Goal: Complete application form: Complete application form

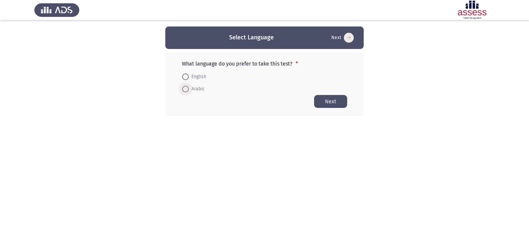
click at [188, 88] on span at bounding box center [185, 89] width 7 height 7
click at [188, 88] on input "Arabic" at bounding box center [185, 89] width 7 height 7
radio input "true"
click at [336, 103] on button "Next" at bounding box center [330, 101] width 33 height 13
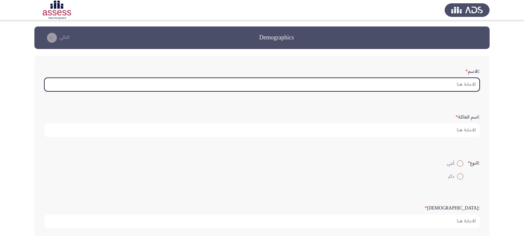
click at [429, 85] on input ":الاسم *" at bounding box center [262, 85] width 436 height 14
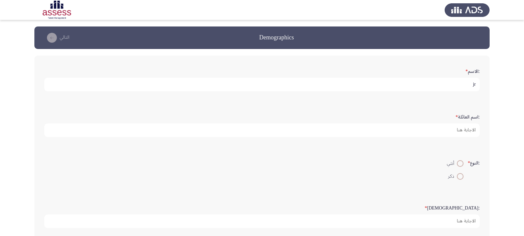
type input "j"
type input "تقي [PERSON_NAME]"
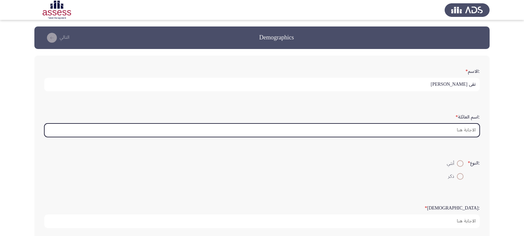
click at [436, 128] on input ":اسم العائلة *" at bounding box center [262, 130] width 436 height 14
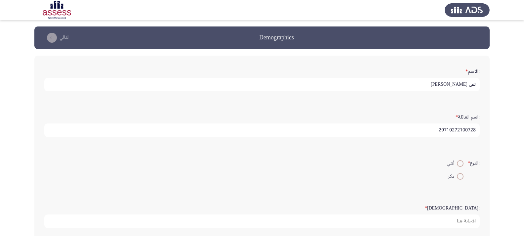
type input "29710272100728"
click at [463, 162] on mat-radio-button "أنثي" at bounding box center [455, 163] width 25 height 13
click at [457, 164] on span at bounding box center [460, 163] width 7 height 7
click at [457, 164] on input "أنثي" at bounding box center [460, 163] width 7 height 7
radio input "true"
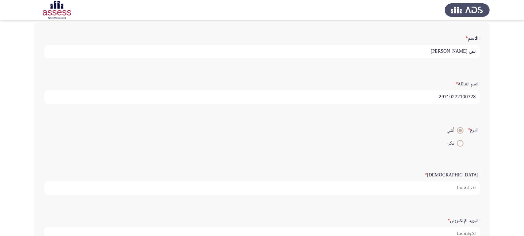
scroll to position [66, 0]
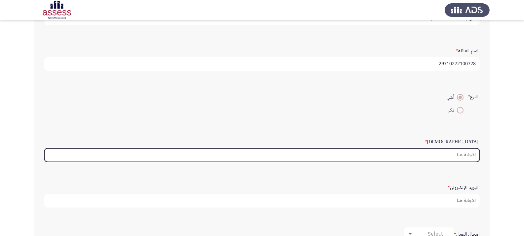
click at [431, 148] on input ":السن *" at bounding box center [262, 155] width 436 height 14
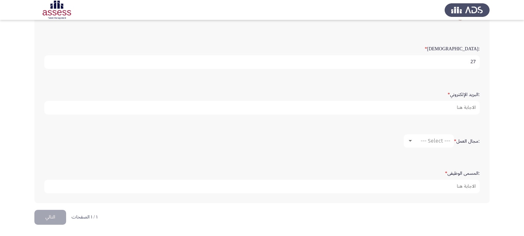
scroll to position [159, 0]
type input "27"
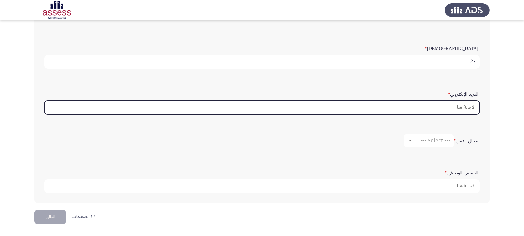
click at [465, 109] on input ":البريد الإلكتروني *" at bounding box center [262, 108] width 436 height 14
type input "ف"
type input "tokamohamed398@@[DOMAIN_NAME]"
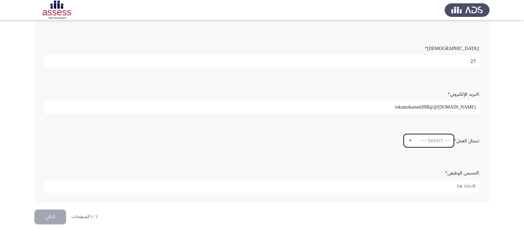
click at [409, 141] on div at bounding box center [410, 141] width 3 height 2
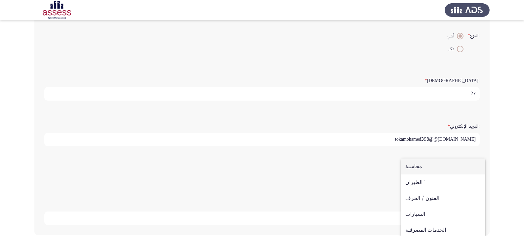
scroll to position [126, 0]
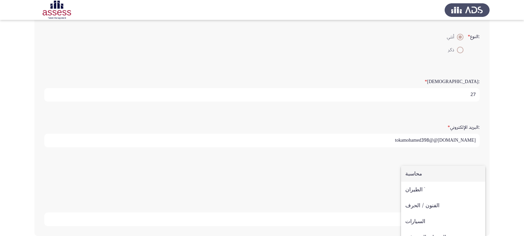
click at [522, 147] on div at bounding box center [262, 118] width 524 height 236
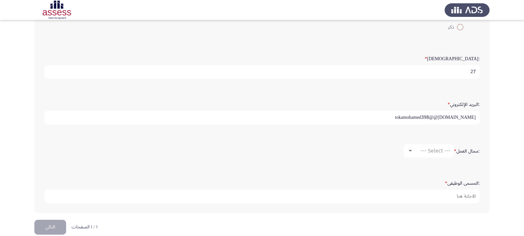
scroll to position [159, 0]
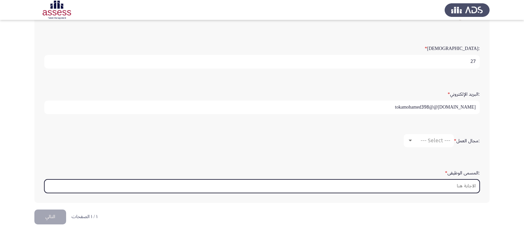
click at [432, 188] on input ":المسمى الوظيفى *" at bounding box center [262, 186] width 436 height 14
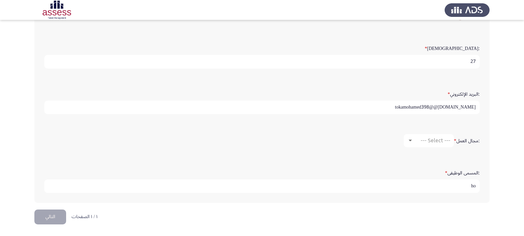
type input "h"
type input "اخصائي بمركز النقد"
click at [409, 141] on div at bounding box center [410, 141] width 3 height 2
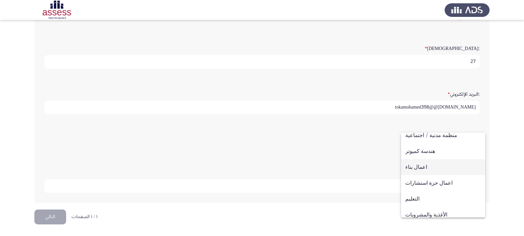
scroll to position [19, 0]
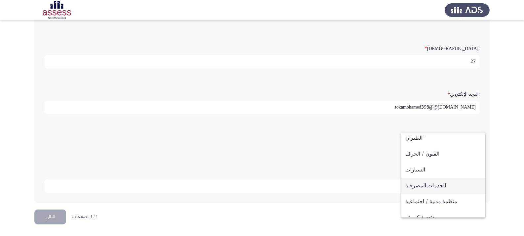
click at [424, 186] on span "الخدمات المصرفية" at bounding box center [444, 186] width 76 height 16
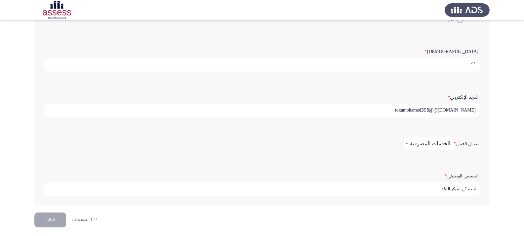
scroll to position [159, 0]
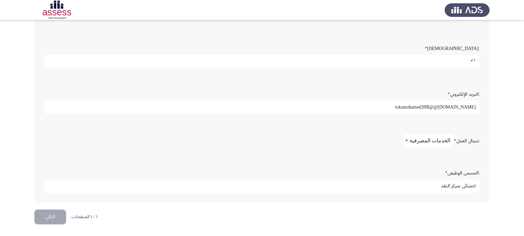
click at [53, 218] on button "التالي" at bounding box center [50, 216] width 32 height 15
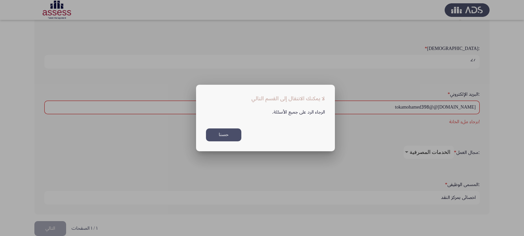
scroll to position [0, 0]
click at [219, 134] on button "حسنا" at bounding box center [223, 134] width 35 height 13
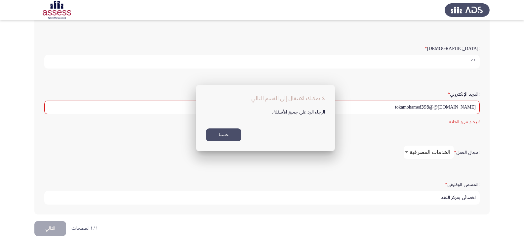
scroll to position [159, 0]
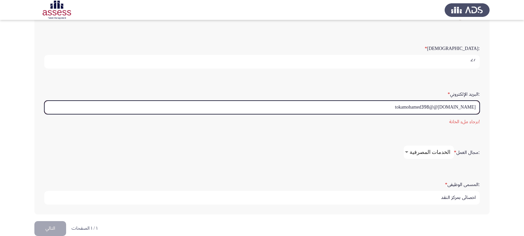
click at [373, 110] on input "tokamohamed398@@[DOMAIN_NAME]" at bounding box center [262, 108] width 436 height 14
click at [369, 108] on input "tokamohamed398@@[DOMAIN_NAME]" at bounding box center [262, 108] width 436 height 14
type input "ف"
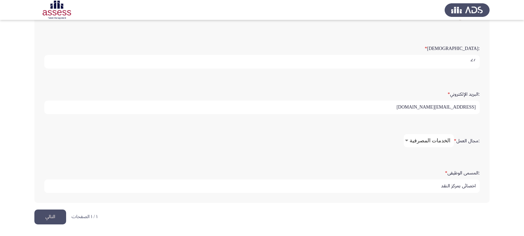
type input "[EMAIL_ADDRESS][DOMAIN_NAME]"
click at [44, 212] on button "التالي" at bounding box center [50, 216] width 32 height 15
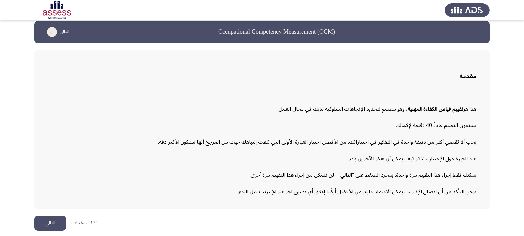
scroll to position [7, 0]
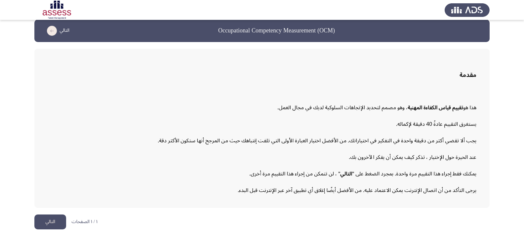
click at [44, 226] on button "التالي" at bounding box center [50, 221] width 32 height 15
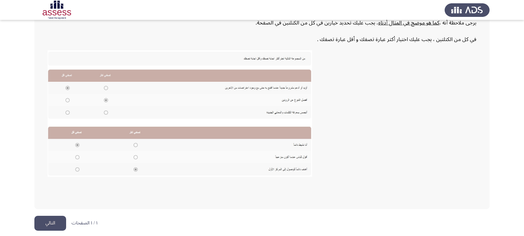
scroll to position [120, 0]
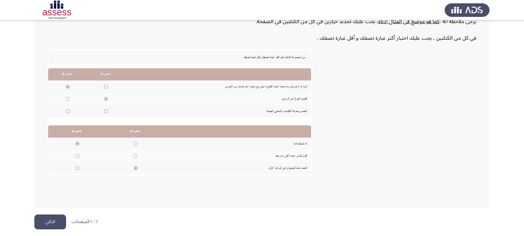
click at [56, 222] on button "التالي" at bounding box center [50, 221] width 32 height 15
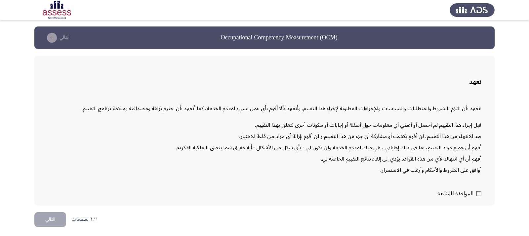
click at [475, 193] on label "الموافقة للمتابعة" at bounding box center [460, 194] width 44 height 8
click at [479, 196] on input "الموافقة للمتابعة" at bounding box center [479, 196] width 0 height 0
checkbox input "true"
click at [40, 220] on button "التالي" at bounding box center [50, 219] width 32 height 15
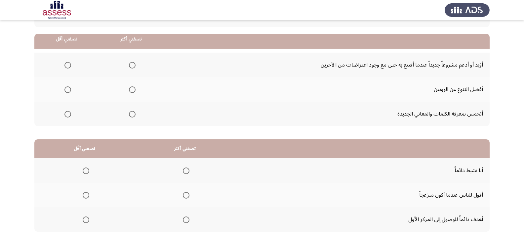
scroll to position [66, 0]
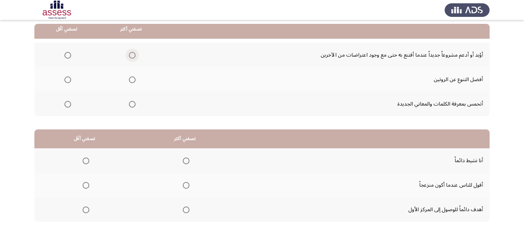
click at [134, 54] on span "Select an option" at bounding box center [132, 55] width 7 height 7
click at [134, 54] on input "Select an option" at bounding box center [132, 55] width 7 height 7
click at [69, 81] on span "Select an option" at bounding box center [68, 79] width 7 height 7
click at [69, 81] on input "Select an option" at bounding box center [68, 79] width 7 height 7
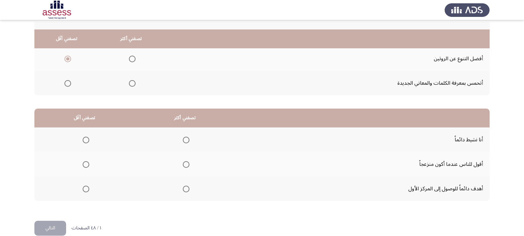
scroll to position [98, 0]
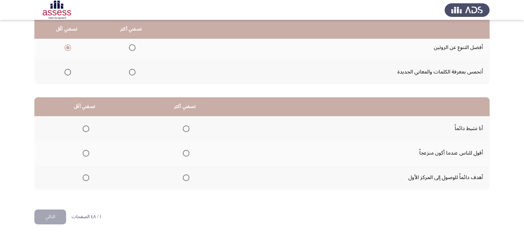
click at [187, 177] on span "Select an option" at bounding box center [186, 177] width 7 height 7
click at [187, 177] on input "Select an option" at bounding box center [186, 177] width 7 height 7
click at [86, 129] on span "Select an option" at bounding box center [86, 128] width 7 height 7
click at [86, 129] on input "Select an option" at bounding box center [86, 128] width 7 height 7
click at [56, 210] on button "التالي" at bounding box center [50, 216] width 32 height 15
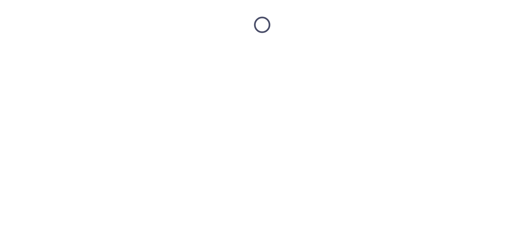
scroll to position [0, 0]
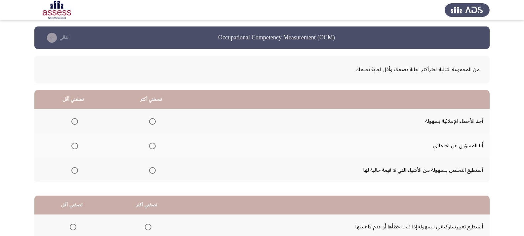
click at [152, 146] on span "Select an option" at bounding box center [152, 146] width 7 height 7
click at [152, 146] on input "Select an option" at bounding box center [152, 146] width 7 height 7
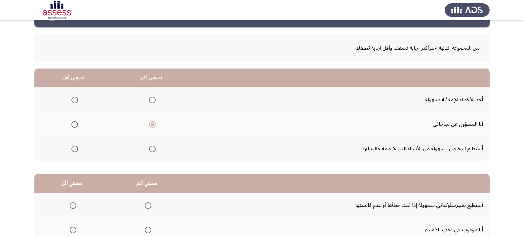
scroll to position [33, 0]
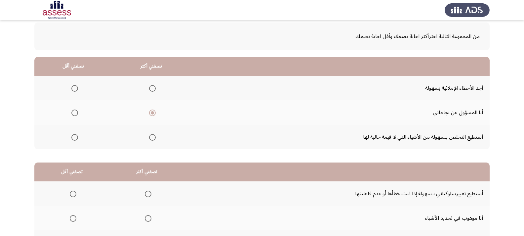
click at [72, 136] on span "Select an option" at bounding box center [74, 137] width 7 height 7
click at [72, 136] on input "Select an option" at bounding box center [74, 137] width 7 height 7
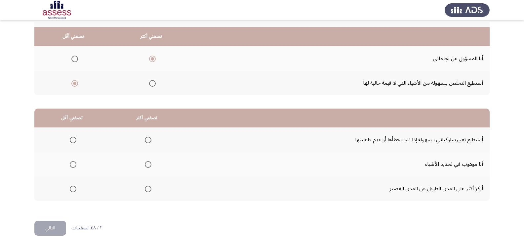
scroll to position [98, 0]
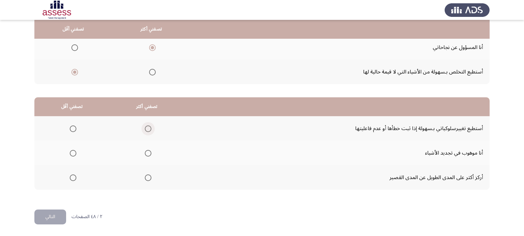
click at [148, 127] on span "Select an option" at bounding box center [148, 128] width 7 height 7
click at [148, 127] on input "Select an option" at bounding box center [148, 128] width 7 height 7
click at [150, 179] on span "Select an option" at bounding box center [148, 177] width 7 height 7
click at [150, 179] on input "Select an option" at bounding box center [148, 177] width 7 height 7
click at [70, 127] on span "Select an option" at bounding box center [73, 128] width 7 height 7
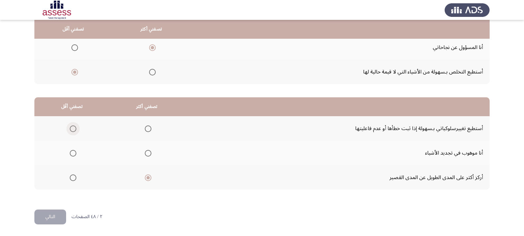
click at [70, 127] on input "Select an option" at bounding box center [73, 128] width 7 height 7
click at [59, 217] on button "التالي" at bounding box center [50, 216] width 32 height 15
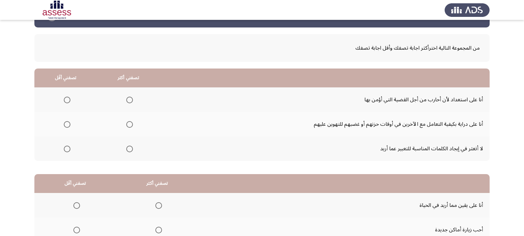
scroll to position [33, 0]
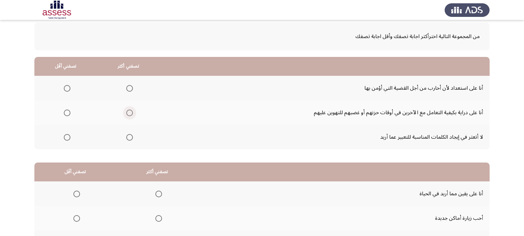
click at [130, 113] on span "Select an option" at bounding box center [130, 113] width 0 height 0
click at [129, 113] on input "Select an option" at bounding box center [129, 113] width 7 height 7
click at [67, 137] on span "Select an option" at bounding box center [67, 137] width 0 height 0
click at [67, 137] on input "Select an option" at bounding box center [67, 137] width 7 height 7
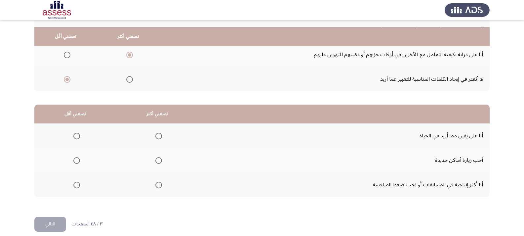
scroll to position [98, 0]
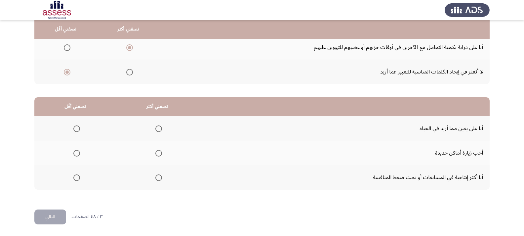
click at [158, 176] on span "Select an option" at bounding box center [159, 177] width 7 height 7
click at [158, 176] on input "Select an option" at bounding box center [159, 177] width 7 height 7
click at [75, 126] on span "Select an option" at bounding box center [76, 128] width 7 height 7
click at [75, 126] on input "Select an option" at bounding box center [76, 128] width 7 height 7
click at [58, 216] on button "التالي" at bounding box center [50, 216] width 32 height 15
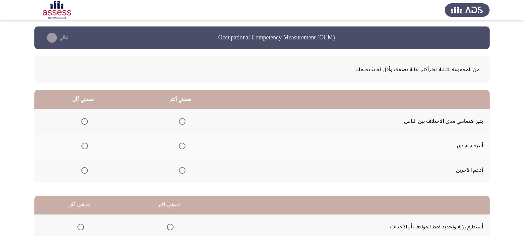
scroll to position [33, 0]
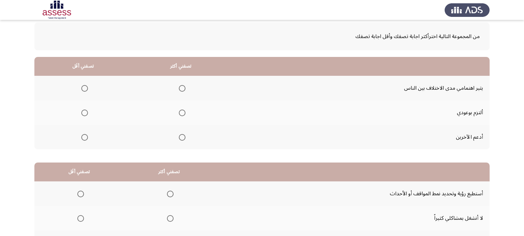
click at [179, 113] on span "Select an option" at bounding box center [182, 113] width 7 height 7
click at [179, 113] on input "Select an option" at bounding box center [182, 113] width 7 height 7
click at [87, 89] on span "Select an option" at bounding box center [84, 88] width 7 height 7
click at [87, 89] on input "Select an option" at bounding box center [84, 88] width 7 height 7
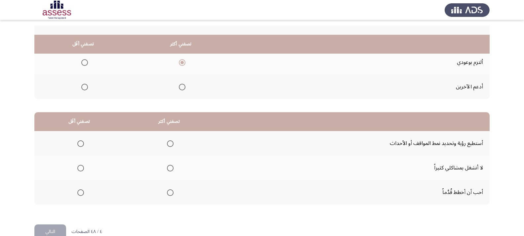
scroll to position [98, 0]
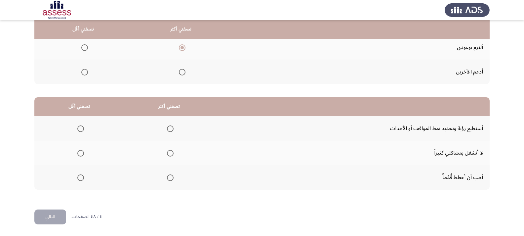
click at [167, 129] on span "Select an option" at bounding box center [170, 128] width 7 height 7
click at [167, 129] on input "Select an option" at bounding box center [170, 128] width 7 height 7
click at [81, 153] on span "Select an option" at bounding box center [80, 153] width 7 height 7
click at [81, 153] on input "Select an option" at bounding box center [80, 153] width 7 height 7
click at [59, 218] on button "التالي" at bounding box center [50, 216] width 32 height 15
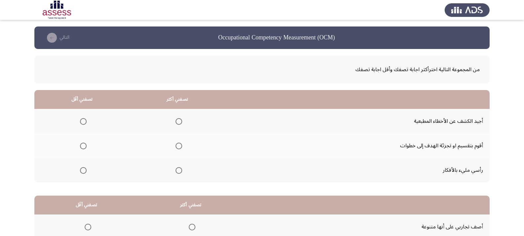
scroll to position [33, 0]
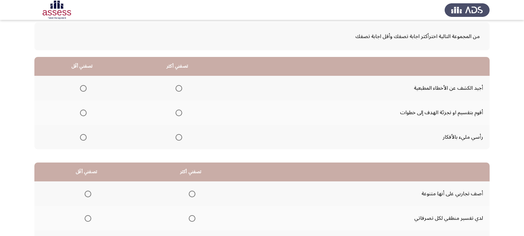
click at [179, 112] on span "Select an option" at bounding box center [179, 113] width 7 height 7
click at [179, 112] on input "Select an option" at bounding box center [179, 113] width 7 height 7
click at [82, 90] on span "Select an option" at bounding box center [83, 88] width 7 height 7
click at [82, 90] on input "Select an option" at bounding box center [83, 88] width 7 height 7
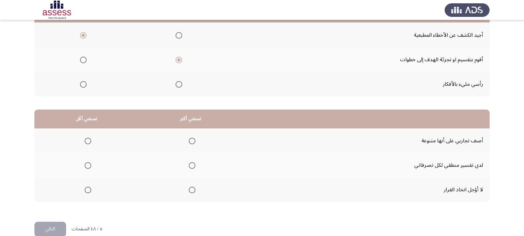
scroll to position [98, 0]
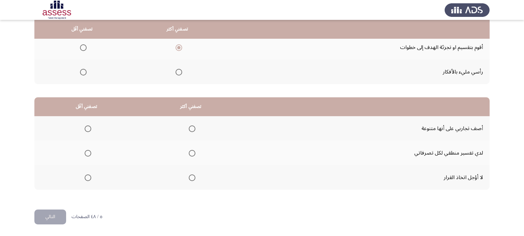
click at [193, 177] on span "Select an option" at bounding box center [192, 177] width 7 height 7
click at [193, 177] on input "Select an option" at bounding box center [192, 177] width 7 height 7
click at [88, 125] on span "Select an option" at bounding box center [88, 128] width 7 height 7
click at [88, 125] on input "Select an option" at bounding box center [88, 128] width 7 height 7
click at [57, 211] on button "التالي" at bounding box center [50, 216] width 32 height 15
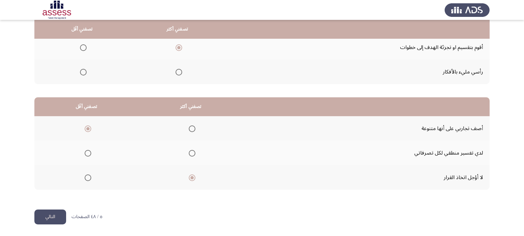
scroll to position [0, 0]
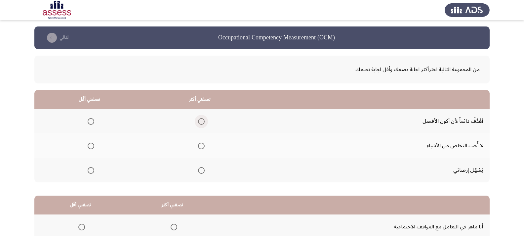
click at [200, 123] on span "Select an option" at bounding box center [201, 121] width 7 height 7
click at [200, 123] on input "Select an option" at bounding box center [201, 121] width 7 height 7
click at [91, 145] on span "Select an option" at bounding box center [91, 146] width 7 height 7
click at [91, 145] on input "Select an option" at bounding box center [91, 146] width 7 height 7
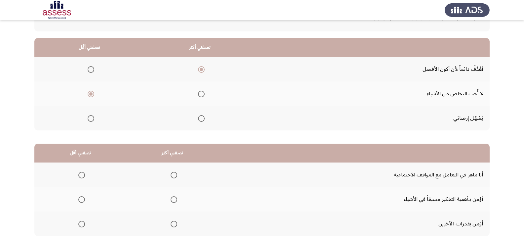
scroll to position [66, 0]
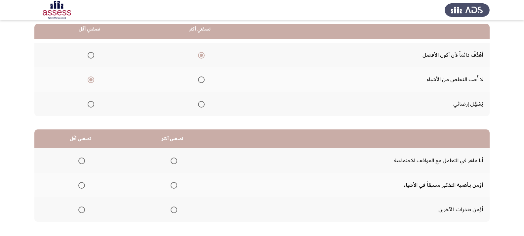
click at [92, 100] on mat-radio-group "Select an option" at bounding box center [89, 103] width 9 height 11
click at [92, 101] on span "Select an option" at bounding box center [91, 104] width 7 height 7
click at [92, 101] on input "Select an option" at bounding box center [91, 104] width 7 height 7
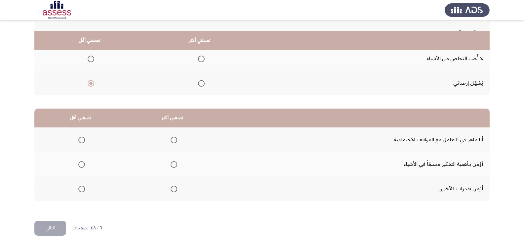
scroll to position [98, 0]
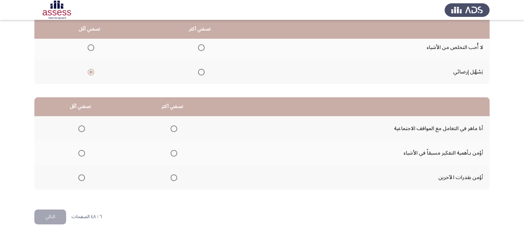
click at [171, 155] on span "Select an option" at bounding box center [174, 153] width 7 height 7
click at [171, 155] on input "Select an option" at bounding box center [174, 153] width 7 height 7
click at [81, 175] on span "Select an option" at bounding box center [81, 177] width 7 height 7
click at [81, 175] on input "Select an option" at bounding box center [81, 177] width 7 height 7
click at [60, 218] on button "التالي" at bounding box center [50, 216] width 32 height 15
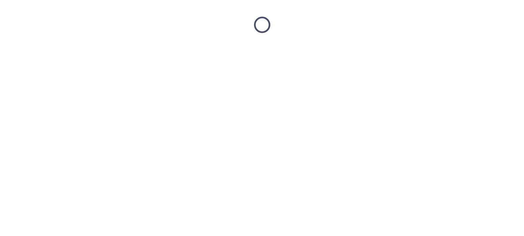
scroll to position [0, 0]
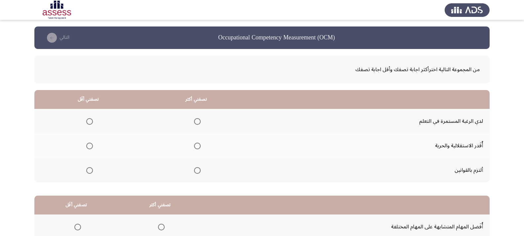
click at [199, 169] on span "Select an option" at bounding box center [197, 170] width 7 height 7
click at [199, 169] on input "Select an option" at bounding box center [197, 170] width 7 height 7
click at [91, 147] on span "Select an option" at bounding box center [89, 146] width 7 height 7
click at [91, 147] on input "Select an option" at bounding box center [89, 146] width 7 height 7
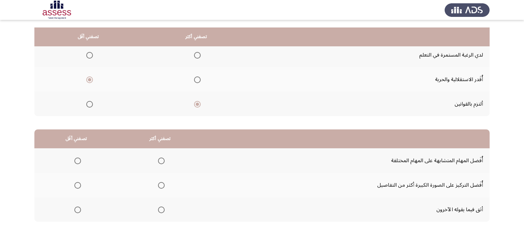
scroll to position [98, 0]
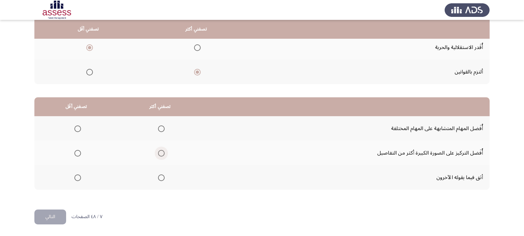
click at [164, 153] on span "Select an option" at bounding box center [161, 153] width 7 height 7
click at [164, 153] on input "Select an option" at bounding box center [161, 153] width 7 height 7
click at [78, 178] on span "Select an option" at bounding box center [77, 177] width 7 height 7
click at [78, 178] on input "Select an option" at bounding box center [77, 177] width 7 height 7
click at [55, 217] on button "التالي" at bounding box center [50, 216] width 32 height 15
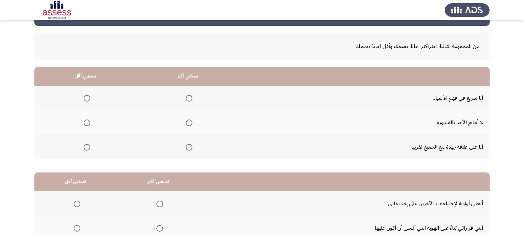
scroll to position [33, 0]
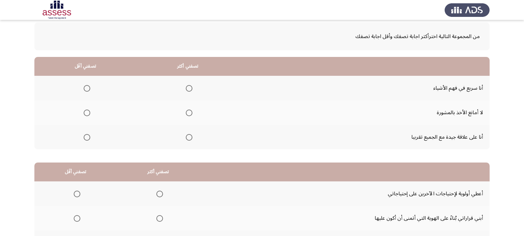
click at [189, 91] on span "Select an option" at bounding box center [189, 88] width 7 height 7
click at [189, 91] on input "Select an option" at bounding box center [189, 88] width 7 height 7
click at [86, 111] on span "Select an option" at bounding box center [87, 113] width 7 height 7
click at [86, 111] on input "Select an option" at bounding box center [87, 113] width 7 height 7
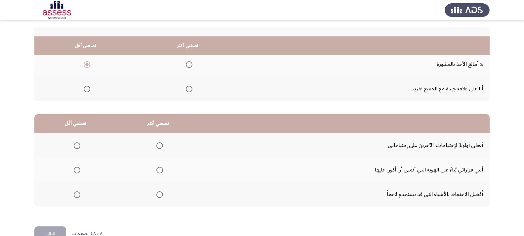
scroll to position [98, 0]
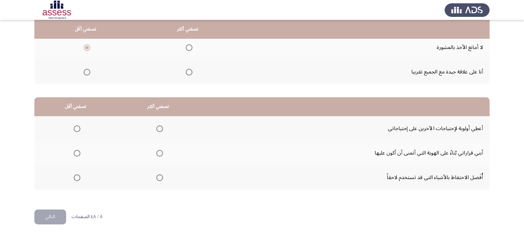
click at [160, 153] on span "Select an option" at bounding box center [160, 153] width 7 height 7
click at [160, 153] on input "Select an option" at bounding box center [160, 153] width 7 height 7
click at [79, 128] on span "Select an option" at bounding box center [77, 128] width 7 height 7
click at [79, 128] on input "Select an option" at bounding box center [77, 128] width 7 height 7
click at [77, 178] on span "Select an option" at bounding box center [77, 178] width 0 height 0
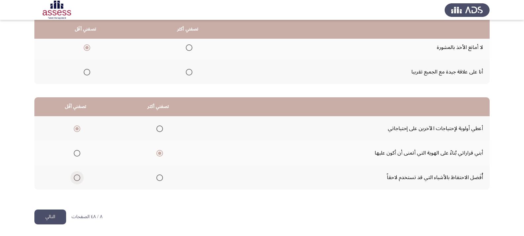
click at [77, 177] on input "Select an option" at bounding box center [77, 177] width 7 height 7
click at [47, 216] on button "التالي" at bounding box center [50, 216] width 32 height 15
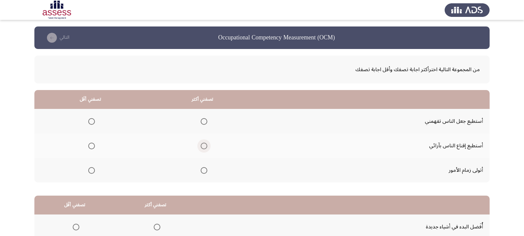
click at [204, 147] on span "Select an option" at bounding box center [204, 146] width 7 height 7
click at [204, 147] on input "Select an option" at bounding box center [204, 146] width 7 height 7
click at [207, 168] on th at bounding box center [203, 170] width 113 height 24
click at [204, 172] on span "Select an option" at bounding box center [204, 170] width 7 height 7
click at [204, 172] on input "Select an option" at bounding box center [204, 170] width 7 height 7
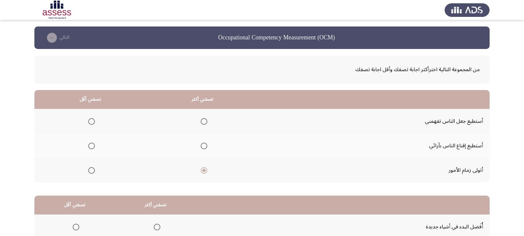
click at [95, 144] on span "Select an option" at bounding box center [91, 146] width 7 height 7
click at [95, 144] on input "Select an option" at bounding box center [91, 146] width 7 height 7
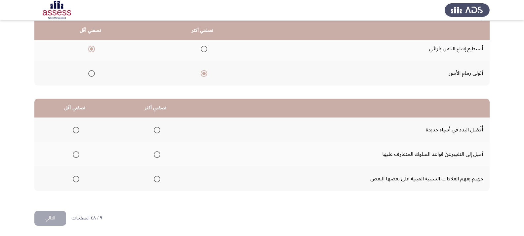
scroll to position [98, 0]
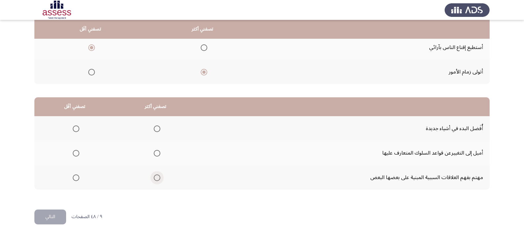
click at [159, 179] on span "Select an option" at bounding box center [157, 177] width 7 height 7
click at [159, 179] on input "Select an option" at bounding box center [157, 177] width 7 height 7
click at [75, 151] on span "Select an option" at bounding box center [76, 153] width 7 height 7
click at [75, 151] on input "Select an option" at bounding box center [76, 153] width 7 height 7
click at [62, 222] on button "التالي" at bounding box center [50, 216] width 32 height 15
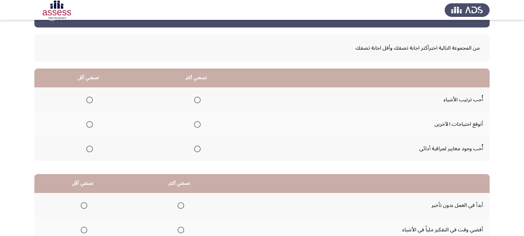
scroll to position [33, 0]
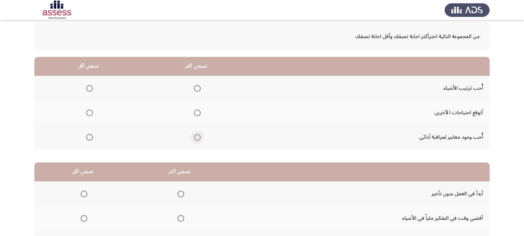
click at [195, 138] on span "Select an option" at bounding box center [197, 137] width 7 height 7
click at [195, 138] on input "Select an option" at bounding box center [197, 137] width 7 height 7
click at [90, 113] on span "Select an option" at bounding box center [90, 113] width 0 height 0
click at [89, 113] on input "Select an option" at bounding box center [89, 113] width 7 height 7
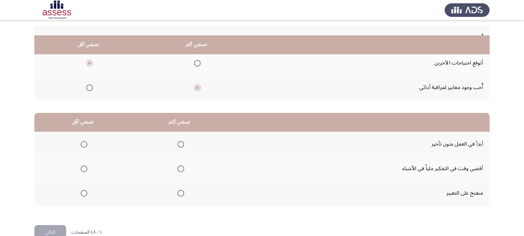
scroll to position [98, 0]
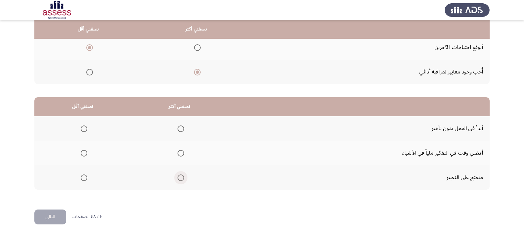
click at [182, 177] on span "Select an option" at bounding box center [181, 177] width 7 height 7
click at [182, 177] on input "Select an option" at bounding box center [181, 177] width 7 height 7
click at [183, 130] on span "Select an option" at bounding box center [181, 128] width 7 height 7
click at [183, 130] on input "Select an option" at bounding box center [181, 128] width 7 height 7
click at [85, 153] on span "Select an option" at bounding box center [84, 153] width 7 height 7
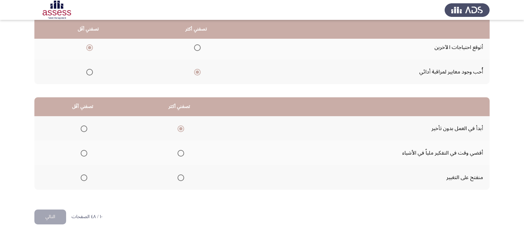
click at [85, 153] on input "Select an option" at bounding box center [84, 153] width 7 height 7
click at [83, 175] on span "Select an option" at bounding box center [84, 177] width 7 height 7
click at [83, 175] on input "Select an option" at bounding box center [84, 177] width 7 height 7
click at [51, 221] on button "التالي" at bounding box center [50, 216] width 32 height 15
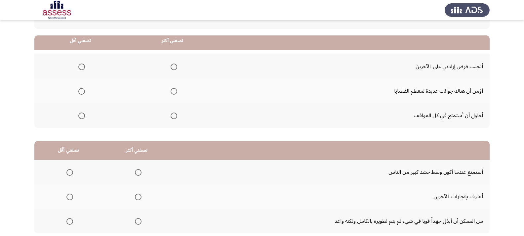
scroll to position [66, 0]
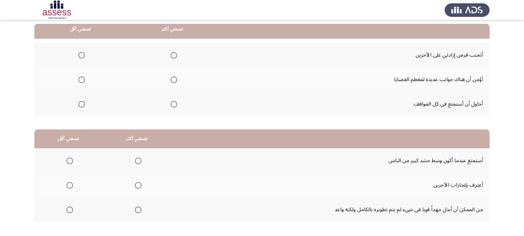
click at [174, 53] on span "Select an option" at bounding box center [174, 55] width 7 height 7
click at [174, 53] on input "Select an option" at bounding box center [174, 55] width 7 height 7
click at [82, 105] on span "Select an option" at bounding box center [81, 104] width 7 height 7
click at [82, 105] on input "Select an option" at bounding box center [81, 104] width 7 height 7
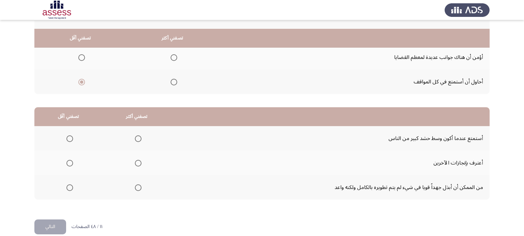
scroll to position [98, 0]
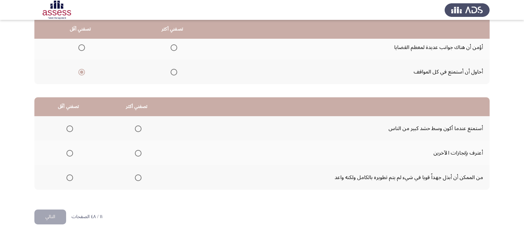
click at [135, 178] on span "Select an option" at bounding box center [138, 177] width 7 height 7
click at [135, 178] on input "Select an option" at bounding box center [138, 177] width 7 height 7
click at [69, 125] on span "Select an option" at bounding box center [70, 128] width 7 height 7
click at [69, 125] on input "Select an option" at bounding box center [70, 128] width 7 height 7
click at [61, 216] on button "التالي" at bounding box center [50, 216] width 32 height 15
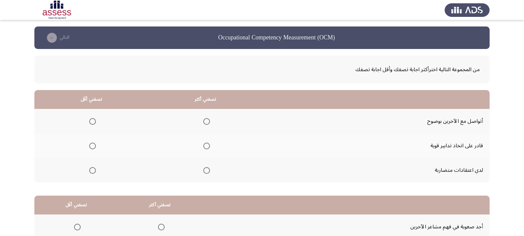
scroll to position [33, 0]
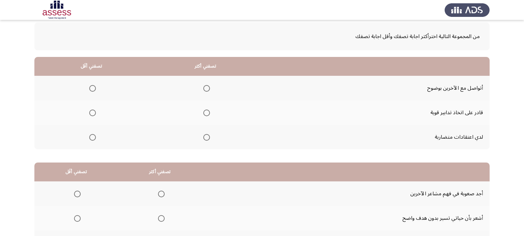
click at [205, 111] on span "Select an option" at bounding box center [206, 113] width 7 height 7
click at [205, 111] on input "Select an option" at bounding box center [206, 113] width 7 height 7
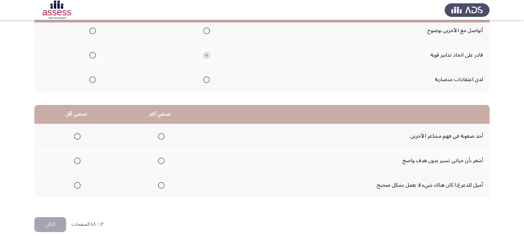
scroll to position [98, 0]
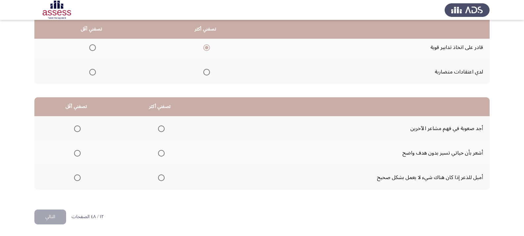
click at [93, 73] on span "Select an option" at bounding box center [92, 72] width 7 height 7
click at [93, 73] on input "Select an option" at bounding box center [92, 72] width 7 height 7
click at [161, 153] on span "Select an option" at bounding box center [161, 153] width 0 height 0
click at [159, 153] on input "Select an option" at bounding box center [161, 153] width 7 height 7
click at [74, 177] on span "Select an option" at bounding box center [77, 177] width 7 height 7
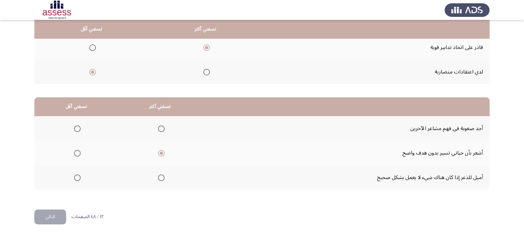
click at [74, 177] on input "Select an option" at bounding box center [77, 177] width 7 height 7
click at [53, 217] on button "التالي" at bounding box center [50, 216] width 32 height 15
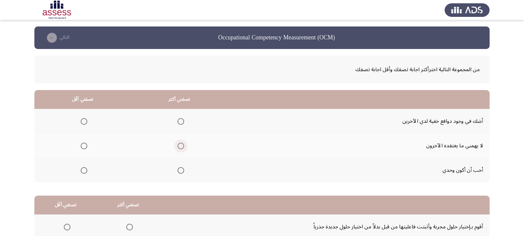
click at [178, 148] on span "Select an option" at bounding box center [181, 146] width 7 height 7
click at [178, 148] on input "Select an option" at bounding box center [181, 146] width 7 height 7
click at [84, 173] on span "Select an option" at bounding box center [84, 170] width 7 height 7
click at [84, 173] on input "Select an option" at bounding box center [84, 170] width 7 height 7
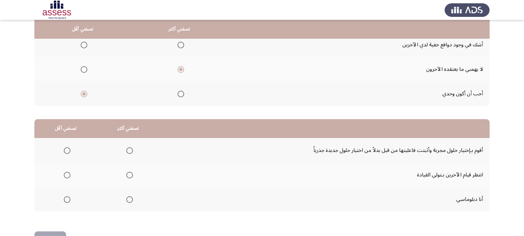
scroll to position [98, 0]
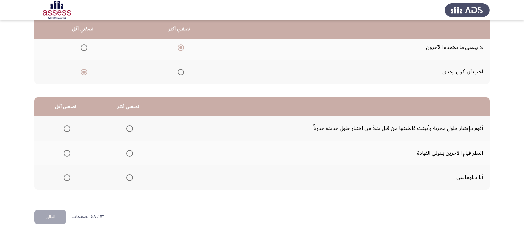
click at [130, 133] on mat-radio-group "Select an option" at bounding box center [128, 128] width 9 height 11
click at [130, 129] on span "Select an option" at bounding box center [129, 128] width 7 height 7
click at [130, 129] on input "Select an option" at bounding box center [129, 128] width 7 height 7
click at [66, 153] on span "Select an option" at bounding box center [67, 153] width 7 height 7
click at [66, 153] on input "Select an option" at bounding box center [67, 153] width 7 height 7
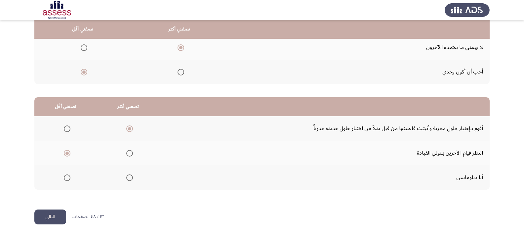
click at [50, 218] on button "التالي" at bounding box center [50, 216] width 32 height 15
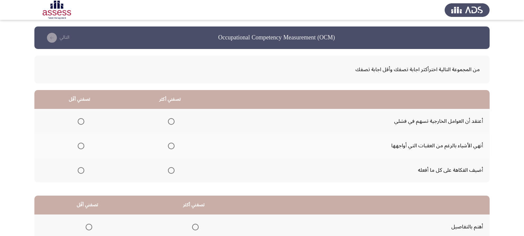
scroll to position [33, 0]
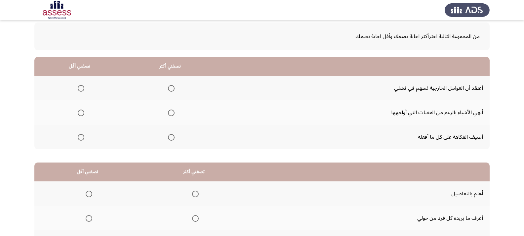
click at [174, 113] on span "Select an option" at bounding box center [171, 113] width 7 height 7
click at [174, 113] on input "Select an option" at bounding box center [171, 113] width 7 height 7
click at [81, 135] on span "Select an option" at bounding box center [81, 137] width 7 height 7
click at [81, 135] on input "Select an option" at bounding box center [81, 137] width 7 height 7
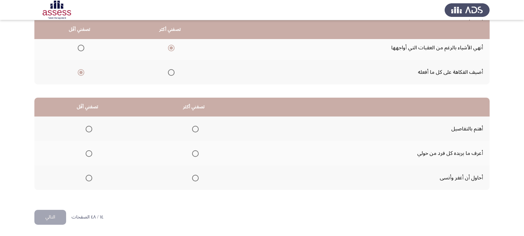
scroll to position [98, 0]
click at [197, 128] on span "Select an option" at bounding box center [195, 128] width 7 height 7
click at [197, 128] on input "Select an option" at bounding box center [195, 128] width 7 height 7
click at [90, 178] on span "Select an option" at bounding box center [89, 177] width 7 height 7
click at [90, 178] on input "Select an option" at bounding box center [89, 177] width 7 height 7
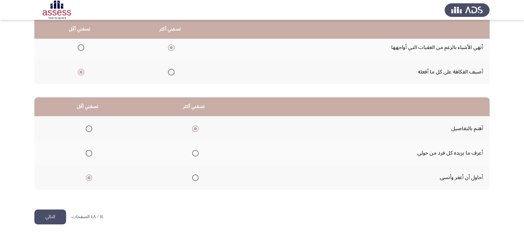
click at [54, 217] on button "التالي" at bounding box center [50, 216] width 32 height 15
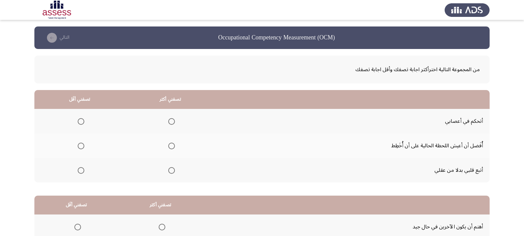
scroll to position [33, 0]
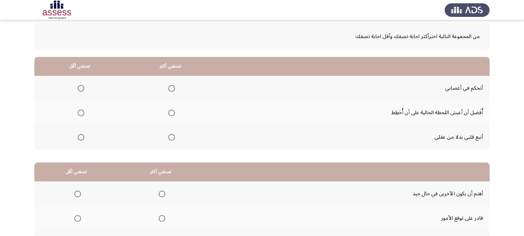
click at [169, 91] on span "Select an option" at bounding box center [171, 88] width 7 height 7
click at [169, 91] on input "Select an option" at bounding box center [171, 88] width 7 height 7
click at [80, 134] on span "Select an option" at bounding box center [81, 137] width 7 height 7
click at [80, 134] on input "Select an option" at bounding box center [81, 137] width 7 height 7
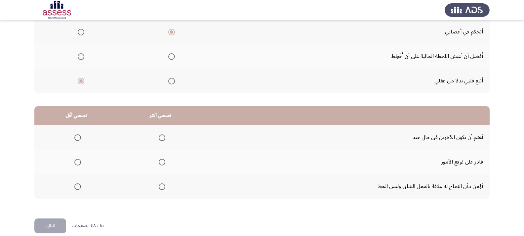
scroll to position [98, 0]
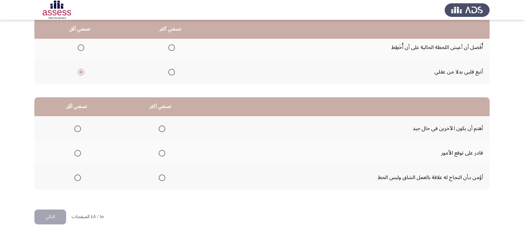
click at [159, 180] on span "Select an option" at bounding box center [162, 177] width 7 height 7
click at [159, 180] on input "Select an option" at bounding box center [162, 177] width 7 height 7
click at [79, 156] on span "Select an option" at bounding box center [77, 153] width 7 height 7
click at [79, 156] on input "Select an option" at bounding box center [77, 153] width 7 height 7
click at [55, 215] on button "التالي" at bounding box center [50, 216] width 32 height 15
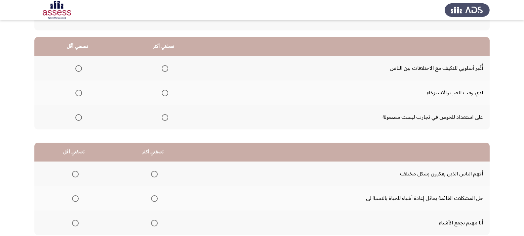
scroll to position [66, 0]
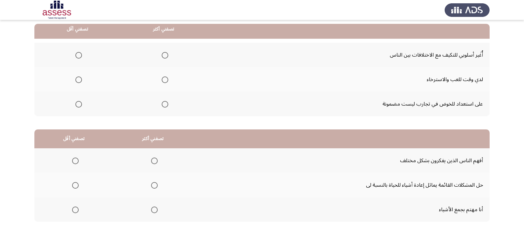
click at [163, 54] on span "Select an option" at bounding box center [165, 55] width 7 height 7
click at [163, 54] on input "Select an option" at bounding box center [165, 55] width 7 height 7
click at [81, 78] on span "Select an option" at bounding box center [78, 79] width 7 height 7
click at [81, 78] on input "Select an option" at bounding box center [78, 79] width 7 height 7
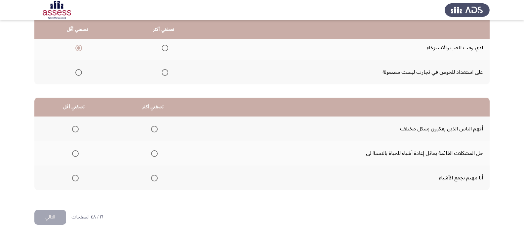
scroll to position [98, 0]
click at [152, 152] on span "Select an option" at bounding box center [154, 153] width 7 height 7
click at [152, 152] on input "Select an option" at bounding box center [154, 153] width 7 height 7
click at [73, 130] on span "Select an option" at bounding box center [75, 128] width 7 height 7
click at [73, 130] on input "Select an option" at bounding box center [75, 128] width 7 height 7
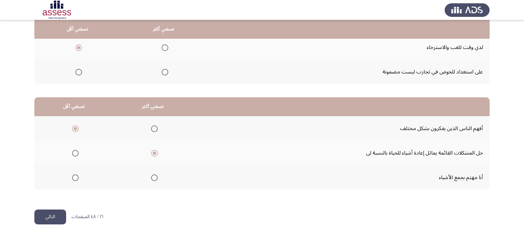
click at [53, 217] on button "التالي" at bounding box center [50, 216] width 32 height 15
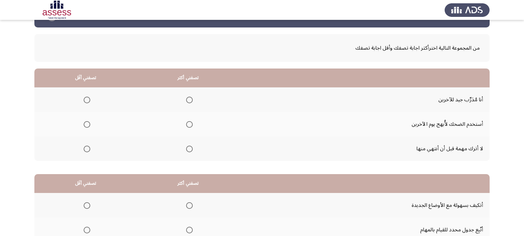
scroll to position [33, 0]
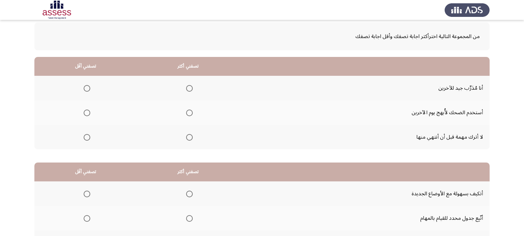
click at [186, 93] on mat-radio-group "Select an option" at bounding box center [188, 87] width 9 height 11
click at [186, 88] on span "Select an option" at bounding box center [189, 88] width 7 height 7
click at [186, 88] on input "Select an option" at bounding box center [189, 88] width 7 height 7
click at [89, 137] on span "Select an option" at bounding box center [87, 137] width 7 height 7
click at [89, 137] on input "Select an option" at bounding box center [87, 137] width 7 height 7
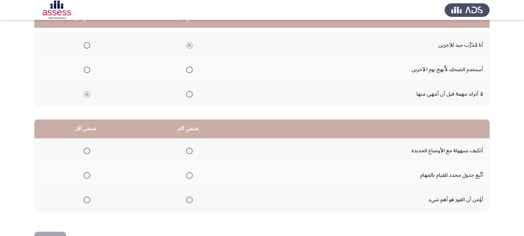
scroll to position [65, 0]
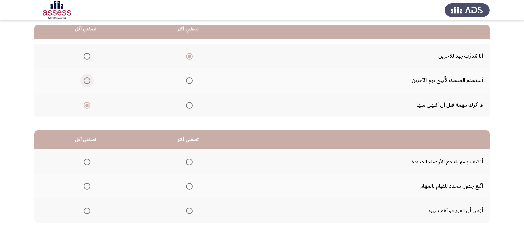
click at [87, 79] on span "Select an option" at bounding box center [87, 80] width 7 height 7
click at [87, 79] on input "Select an option" at bounding box center [87, 80] width 7 height 7
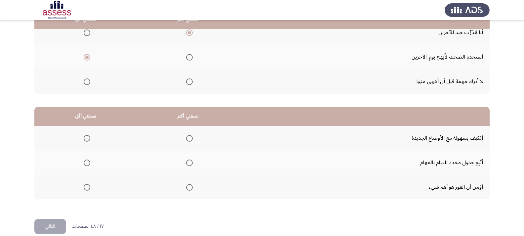
scroll to position [98, 0]
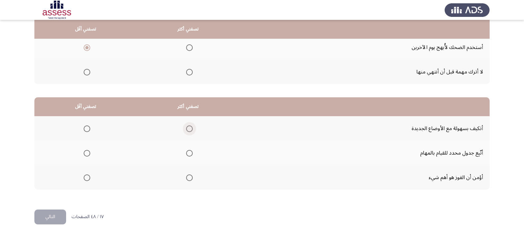
click at [191, 129] on span "Select an option" at bounding box center [189, 128] width 7 height 7
click at [191, 129] on input "Select an option" at bounding box center [189, 128] width 7 height 7
click at [89, 152] on span "Select an option" at bounding box center [87, 153] width 7 height 7
click at [89, 152] on input "Select an option" at bounding box center [87, 153] width 7 height 7
click at [55, 214] on button "التالي" at bounding box center [50, 216] width 32 height 15
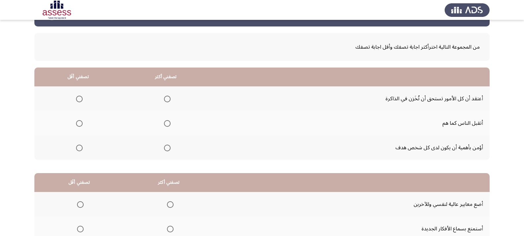
scroll to position [33, 0]
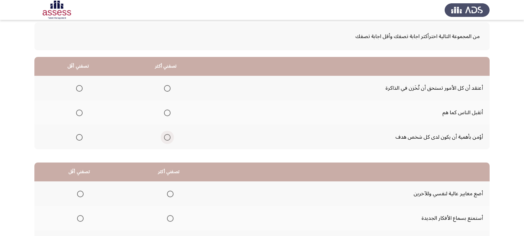
click at [166, 137] on span "Select an option" at bounding box center [167, 137] width 7 height 7
click at [166, 137] on input "Select an option" at bounding box center [167, 137] width 7 height 7
click at [81, 86] on span "Select an option" at bounding box center [79, 88] width 7 height 7
click at [81, 86] on input "Select an option" at bounding box center [79, 88] width 7 height 7
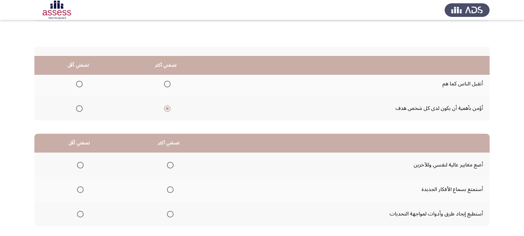
scroll to position [98, 0]
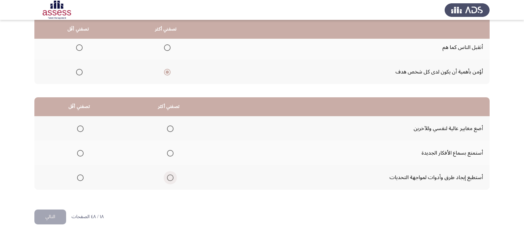
click at [167, 179] on span "Select an option" at bounding box center [170, 177] width 7 height 7
click at [167, 179] on input "Select an option" at bounding box center [170, 177] width 7 height 7
click at [79, 154] on span "Select an option" at bounding box center [80, 153] width 7 height 7
click at [79, 154] on input "Select an option" at bounding box center [80, 153] width 7 height 7
click at [57, 218] on button "التالي" at bounding box center [50, 216] width 32 height 15
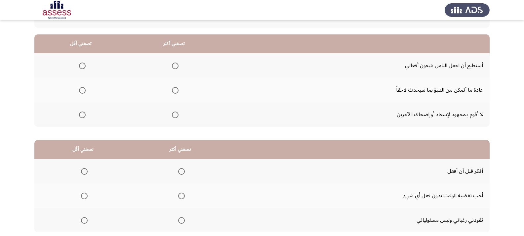
scroll to position [66, 0]
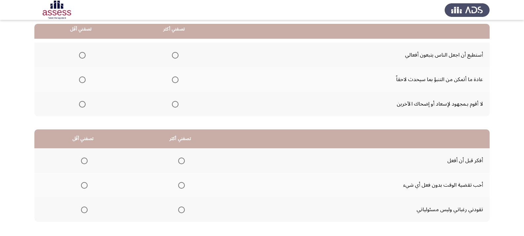
click at [81, 105] on span "Select an option" at bounding box center [82, 104] width 7 height 7
click at [81, 105] on input "Select an option" at bounding box center [82, 104] width 7 height 7
click at [170, 55] on label "Select an option" at bounding box center [173, 55] width 9 height 7
click at [172, 55] on input "Select an option" at bounding box center [175, 55] width 7 height 7
click at [84, 80] on span "Select an option" at bounding box center [82, 79] width 7 height 7
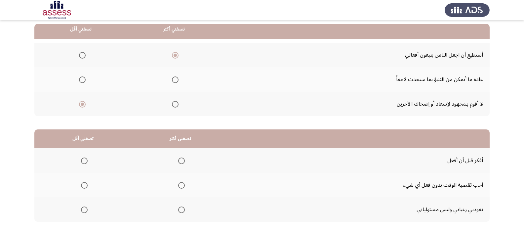
click at [84, 80] on input "Select an option" at bounding box center [82, 79] width 7 height 7
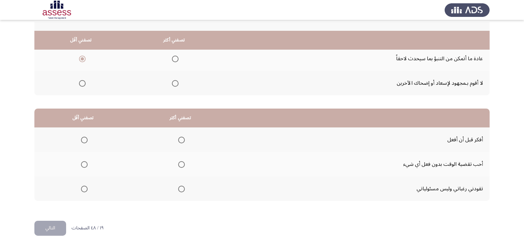
scroll to position [98, 0]
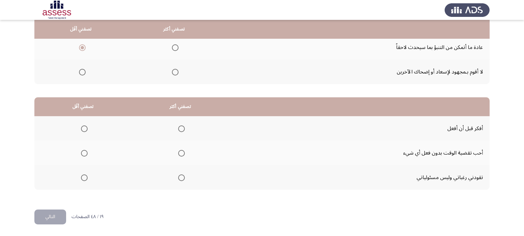
click at [182, 129] on span "Select an option" at bounding box center [181, 128] width 7 height 7
click at [182, 129] on input "Select an option" at bounding box center [181, 128] width 7 height 7
click at [87, 154] on span "Select an option" at bounding box center [84, 153] width 7 height 7
click at [87, 154] on input "Select an option" at bounding box center [84, 153] width 7 height 7
click at [56, 215] on button "التالي" at bounding box center [50, 216] width 32 height 15
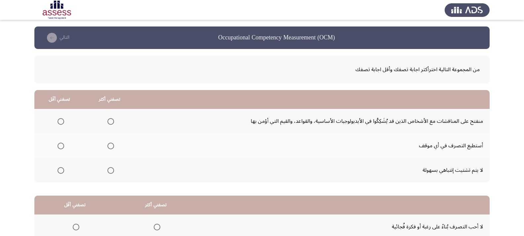
scroll to position [33, 0]
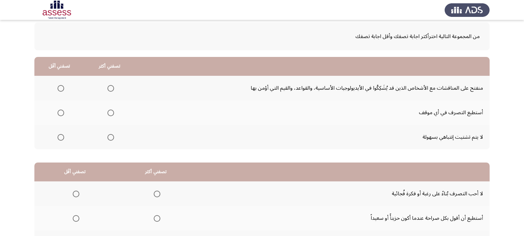
click at [109, 88] on span "Select an option" at bounding box center [111, 88] width 7 height 7
click at [109, 88] on input "Select an option" at bounding box center [111, 88] width 7 height 7
click at [59, 136] on span "Select an option" at bounding box center [61, 137] width 7 height 7
click at [59, 136] on input "Select an option" at bounding box center [61, 137] width 7 height 7
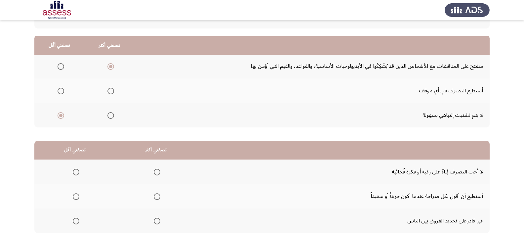
scroll to position [98, 0]
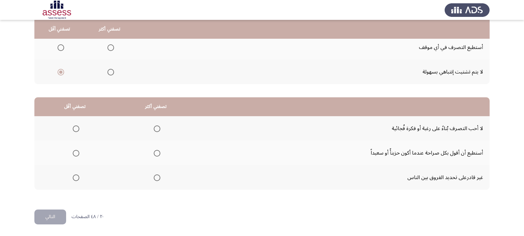
click at [156, 151] on span "Select an option" at bounding box center [157, 153] width 7 height 7
click at [156, 151] on input "Select an option" at bounding box center [157, 153] width 7 height 7
click at [77, 175] on span "Select an option" at bounding box center [76, 177] width 7 height 7
click at [77, 175] on input "Select an option" at bounding box center [76, 177] width 7 height 7
click at [50, 218] on button "التالي" at bounding box center [50, 216] width 32 height 15
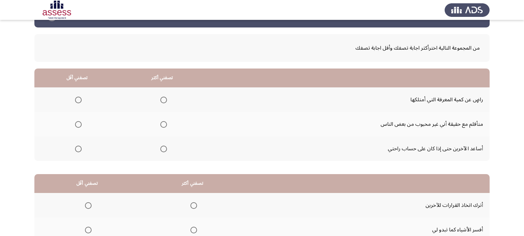
scroll to position [33, 0]
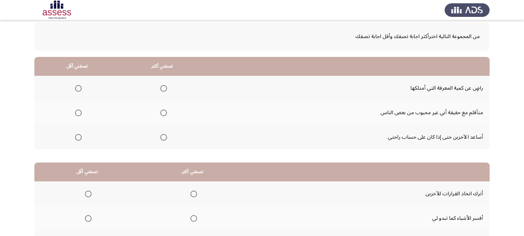
click at [164, 86] on span "Select an option" at bounding box center [163, 88] width 7 height 7
click at [164, 86] on input "Select an option" at bounding box center [163, 88] width 7 height 7
click at [79, 135] on span "Select an option" at bounding box center [78, 137] width 7 height 7
click at [79, 135] on input "Select an option" at bounding box center [78, 137] width 7 height 7
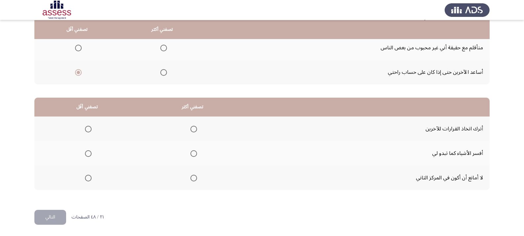
scroll to position [98, 0]
click at [192, 152] on span "Select an option" at bounding box center [194, 153] width 7 height 7
click at [192, 152] on input "Select an option" at bounding box center [194, 153] width 7 height 7
click at [90, 177] on span "Select an option" at bounding box center [88, 177] width 7 height 7
click at [90, 177] on input "Select an option" at bounding box center [88, 177] width 7 height 7
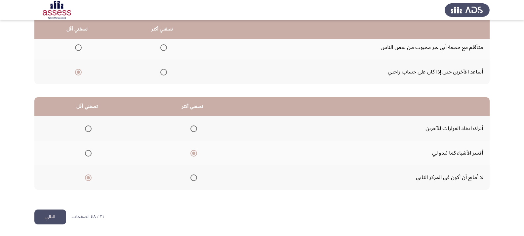
click at [60, 215] on button "التالي" at bounding box center [50, 216] width 32 height 15
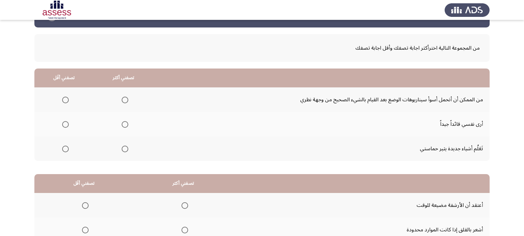
scroll to position [33, 0]
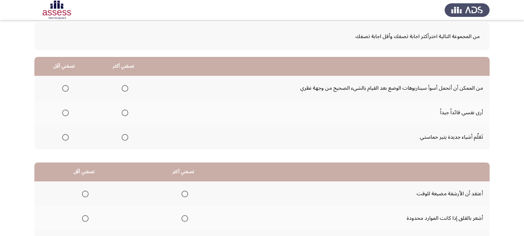
click at [123, 140] on span "Select an option" at bounding box center [125, 137] width 7 height 7
click at [123, 140] on input "Select an option" at bounding box center [125, 137] width 7 height 7
click at [125, 111] on span "Select an option" at bounding box center [125, 113] width 7 height 7
click at [125, 111] on input "Select an option" at bounding box center [125, 113] width 7 height 7
click at [66, 87] on span "Select an option" at bounding box center [65, 88] width 7 height 7
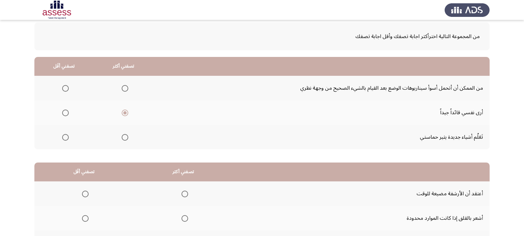
click at [66, 87] on input "Select an option" at bounding box center [65, 88] width 7 height 7
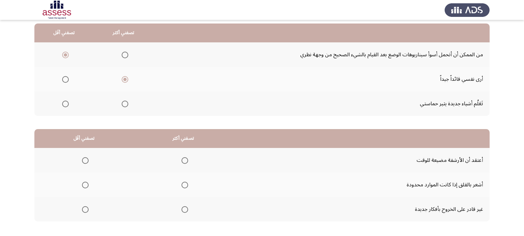
scroll to position [98, 0]
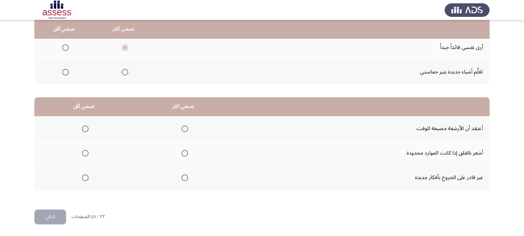
click at [184, 155] on span "Select an option" at bounding box center [185, 153] width 7 height 7
click at [184, 155] on input "Select an option" at bounding box center [185, 153] width 7 height 7
click at [86, 180] on span "Select an option" at bounding box center [85, 177] width 7 height 7
click at [86, 180] on input "Select an option" at bounding box center [85, 177] width 7 height 7
click at [55, 217] on button "التالي" at bounding box center [50, 216] width 32 height 15
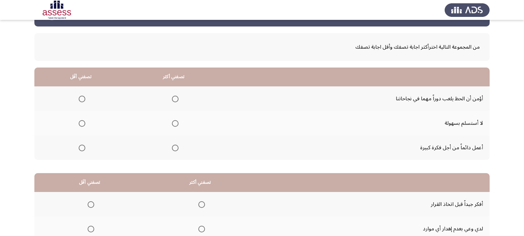
scroll to position [33, 0]
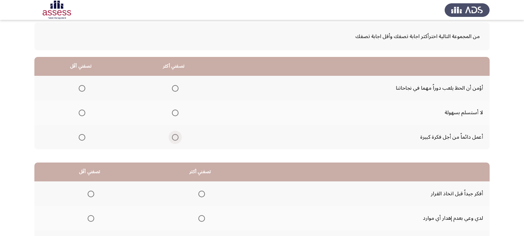
click at [175, 135] on span "Select an option" at bounding box center [175, 137] width 7 height 7
click at [175, 135] on input "Select an option" at bounding box center [175, 137] width 7 height 7
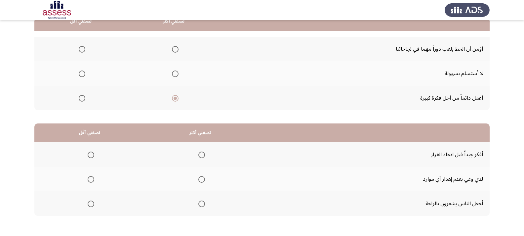
scroll to position [32, 0]
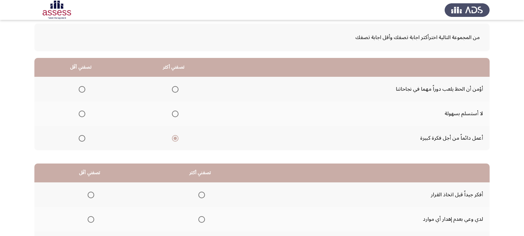
click at [83, 90] on span "Select an option" at bounding box center [82, 89] width 7 height 7
click at [83, 90] on input "Select an option" at bounding box center [82, 89] width 7 height 7
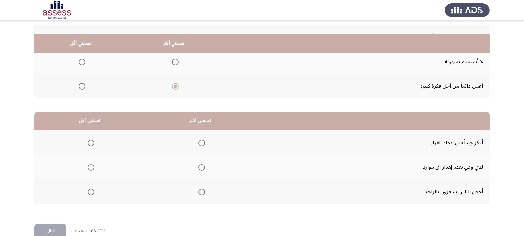
scroll to position [98, 0]
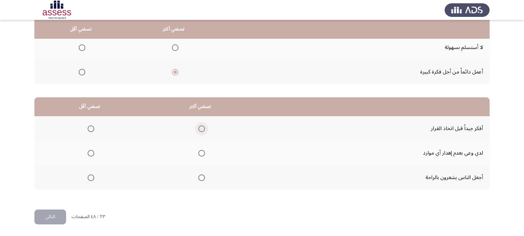
click at [201, 129] on span "Select an option" at bounding box center [202, 128] width 7 height 7
click at [201, 129] on input "Select an option" at bounding box center [202, 128] width 7 height 7
click at [93, 178] on span "Select an option" at bounding box center [91, 177] width 7 height 7
click at [93, 178] on input "Select an option" at bounding box center [91, 177] width 7 height 7
click at [57, 216] on button "التالي" at bounding box center [50, 216] width 32 height 15
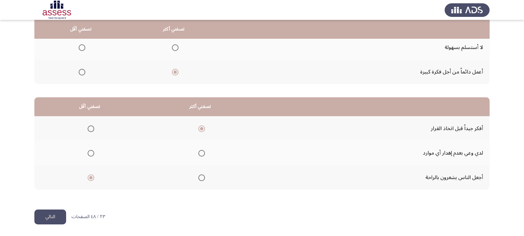
scroll to position [0, 0]
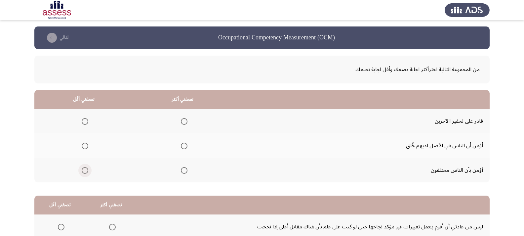
click at [86, 171] on span "Select an option" at bounding box center [85, 170] width 7 height 7
click at [86, 171] on input "Select an option" at bounding box center [85, 170] width 7 height 7
click at [182, 126] on mat-radio-group "Select an option" at bounding box center [182, 120] width 9 height 11
click at [185, 121] on span "Select an option" at bounding box center [184, 121] width 7 height 7
click at [185, 121] on input "Select an option" at bounding box center [184, 121] width 7 height 7
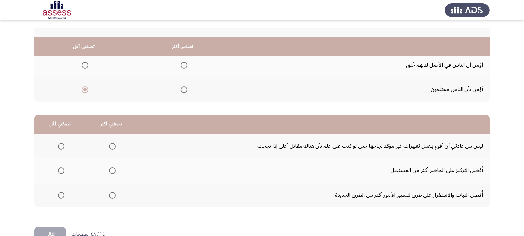
scroll to position [98, 0]
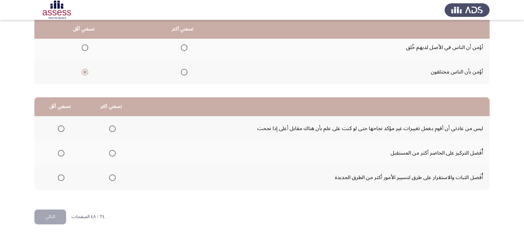
click at [112, 176] on span "Select an option" at bounding box center [112, 177] width 7 height 7
click at [112, 176] on input "Select an option" at bounding box center [112, 177] width 7 height 7
click at [60, 128] on span "Select an option" at bounding box center [61, 128] width 7 height 7
click at [60, 128] on input "Select an option" at bounding box center [61, 128] width 7 height 7
click at [40, 219] on button "التالي" at bounding box center [50, 216] width 32 height 15
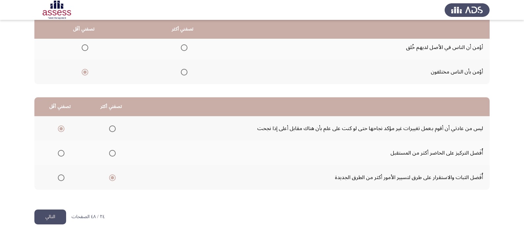
scroll to position [0, 0]
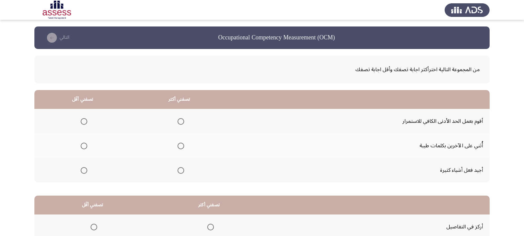
click at [182, 169] on span "Select an option" at bounding box center [181, 170] width 7 height 7
click at [182, 169] on input "Select an option" at bounding box center [181, 170] width 7 height 7
click at [85, 123] on span "Select an option" at bounding box center [84, 121] width 7 height 7
click at [85, 123] on input "Select an option" at bounding box center [84, 121] width 7 height 7
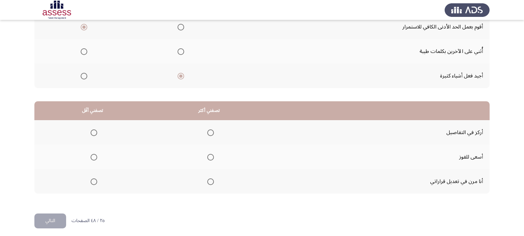
scroll to position [98, 0]
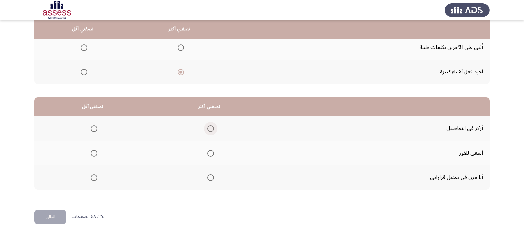
click at [207, 128] on span "Select an option" at bounding box center [210, 128] width 7 height 7
click at [207, 128] on input "Select an option" at bounding box center [210, 128] width 7 height 7
click at [94, 174] on span "Select an option" at bounding box center [94, 177] width 7 height 7
click at [94, 174] on input "Select an option" at bounding box center [94, 177] width 7 height 7
click at [50, 217] on button "التالي" at bounding box center [50, 216] width 32 height 15
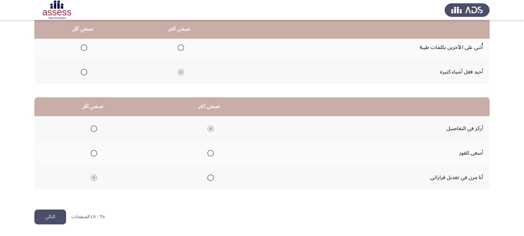
scroll to position [0, 0]
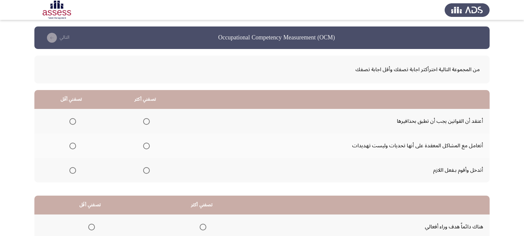
click at [70, 123] on span "Select an option" at bounding box center [72, 121] width 7 height 7
click at [70, 123] on input "Select an option" at bounding box center [72, 121] width 7 height 7
click at [149, 151] on mat-radio-group "Select an option" at bounding box center [145, 145] width 9 height 11
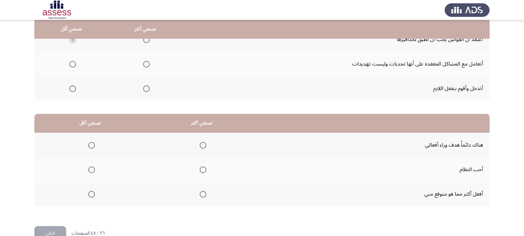
scroll to position [98, 0]
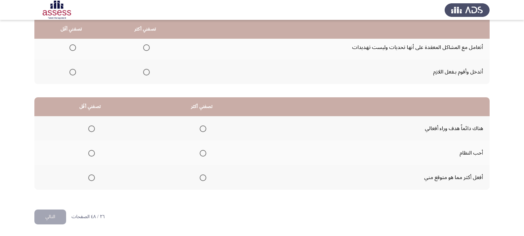
click at [200, 154] on span "Select an option" at bounding box center [203, 153] width 7 height 7
click at [200, 154] on input "Select an option" at bounding box center [203, 153] width 7 height 7
click at [203, 182] on mat-radio-group "Select an option" at bounding box center [201, 177] width 9 height 11
click at [204, 178] on span "Select an option" at bounding box center [203, 177] width 7 height 7
click at [204, 178] on input "Select an option" at bounding box center [203, 177] width 7 height 7
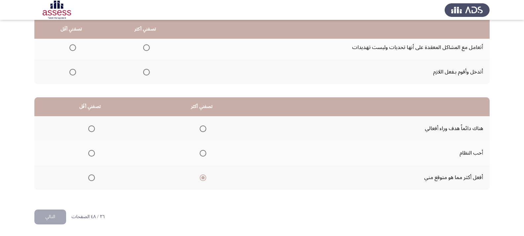
click at [91, 154] on span "Select an option" at bounding box center [91, 153] width 7 height 7
click at [91, 154] on input "Select an option" at bounding box center [91, 153] width 7 height 7
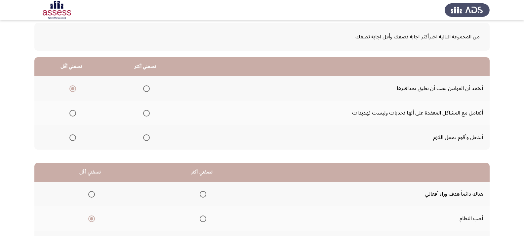
scroll to position [32, 0]
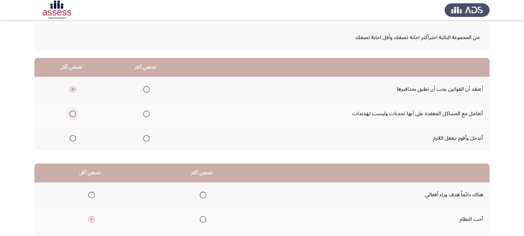
click at [73, 113] on span "Select an option" at bounding box center [72, 114] width 7 height 7
click at [73, 113] on input "Select an option" at bounding box center [72, 114] width 7 height 7
click at [70, 88] on span "Select an option" at bounding box center [72, 89] width 7 height 7
click at [70, 88] on input "Select an option" at bounding box center [72, 89] width 7 height 7
click at [146, 114] on span "Select an option" at bounding box center [146, 114] width 7 height 7
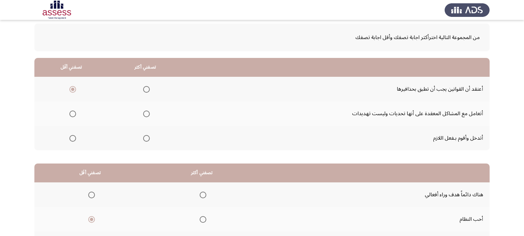
click at [146, 114] on input "Select an option" at bounding box center [146, 114] width 7 height 7
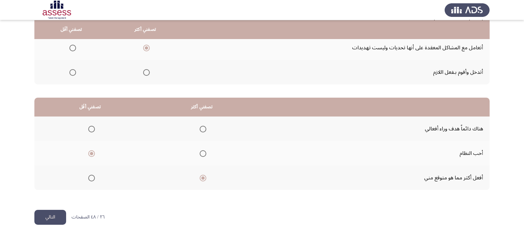
scroll to position [98, 0]
click at [63, 213] on button "التالي" at bounding box center [50, 216] width 32 height 15
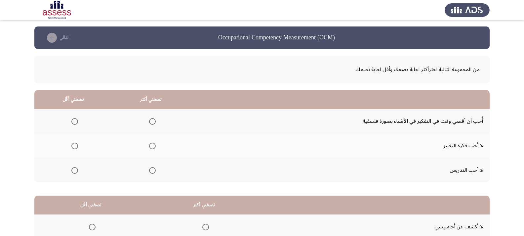
scroll to position [33, 0]
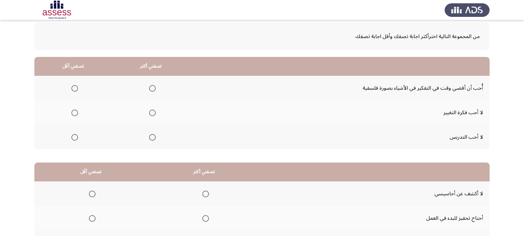
click at [75, 89] on span "Select an option" at bounding box center [74, 88] width 7 height 7
click at [75, 89] on input "Select an option" at bounding box center [74, 88] width 7 height 7
click at [73, 138] on span "Select an option" at bounding box center [74, 137] width 7 height 7
click at [73, 138] on input "Select an option" at bounding box center [74, 137] width 7 height 7
click at [157, 89] on th at bounding box center [151, 88] width 78 height 24
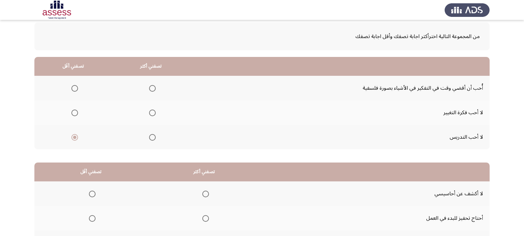
click at [150, 88] on span "Select an option" at bounding box center [152, 88] width 7 height 7
click at [150, 88] on input "Select an option" at bounding box center [152, 88] width 7 height 7
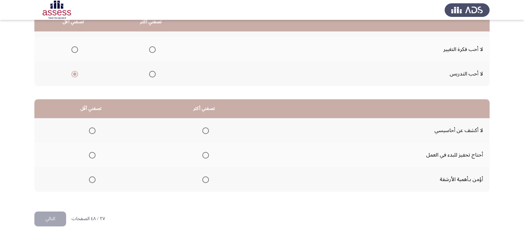
scroll to position [98, 0]
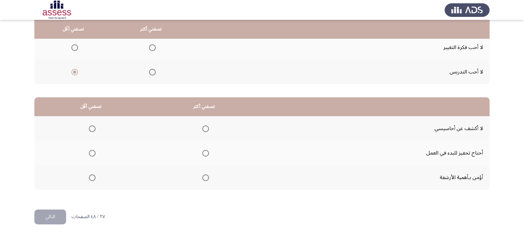
click at [92, 150] on span "Select an option" at bounding box center [92, 153] width 7 height 7
click at [92, 150] on input "Select an option" at bounding box center [92, 153] width 7 height 7
click at [206, 128] on span "Select an option" at bounding box center [206, 128] width 7 height 7
click at [206, 128] on input "Select an option" at bounding box center [206, 128] width 7 height 7
click at [55, 214] on button "التالي" at bounding box center [50, 216] width 32 height 15
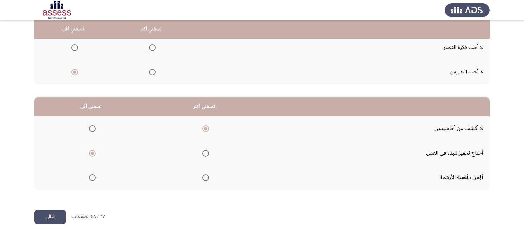
scroll to position [0, 0]
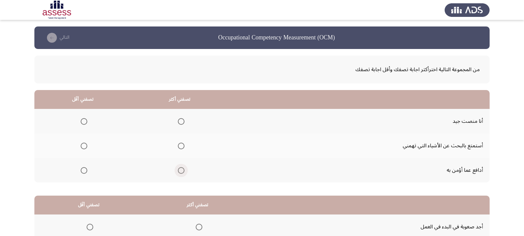
click at [182, 171] on span "Select an option" at bounding box center [181, 170] width 7 height 7
click at [182, 171] on input "Select an option" at bounding box center [181, 170] width 7 height 7
click at [87, 145] on span "Select an option" at bounding box center [84, 146] width 7 height 7
click at [87, 145] on input "Select an option" at bounding box center [84, 146] width 7 height 7
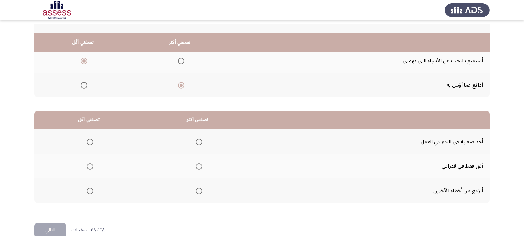
scroll to position [98, 0]
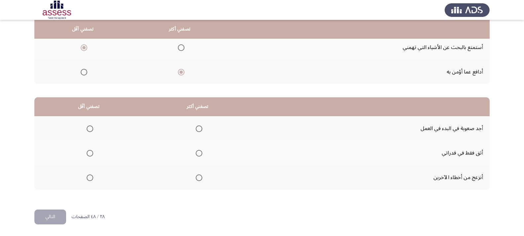
click at [87, 129] on span "Select an option" at bounding box center [90, 128] width 7 height 7
click at [87, 129] on input "Select an option" at bounding box center [90, 128] width 7 height 7
click at [199, 153] on span "Select an option" at bounding box center [199, 153] width 7 height 7
click at [199, 153] on input "Select an option" at bounding box center [199, 153] width 7 height 7
click at [57, 216] on button "التالي" at bounding box center [50, 216] width 32 height 15
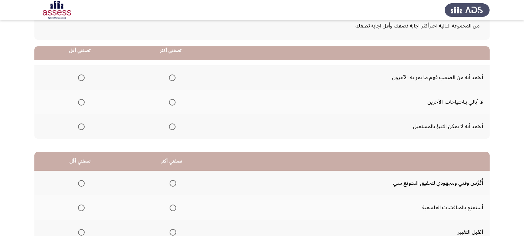
scroll to position [32, 0]
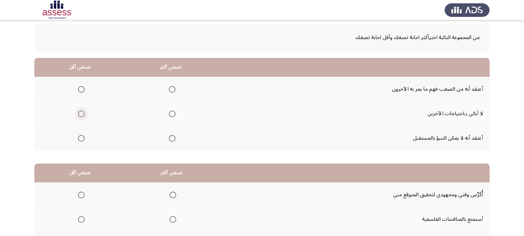
click at [82, 114] on span "Select an option" at bounding box center [81, 114] width 7 height 7
click at [82, 114] on input "Select an option" at bounding box center [81, 114] width 7 height 7
click at [171, 92] on span "Select an option" at bounding box center [172, 89] width 7 height 7
click at [171, 92] on input "Select an option" at bounding box center [172, 89] width 7 height 7
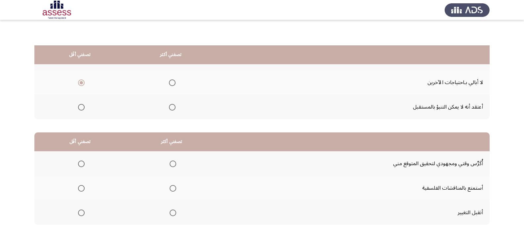
scroll to position [98, 0]
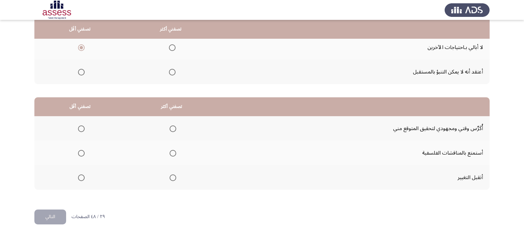
click at [173, 130] on span "Select an option" at bounding box center [173, 128] width 7 height 7
click at [173, 130] on input "Select an option" at bounding box center [173, 128] width 7 height 7
click at [81, 176] on span "Select an option" at bounding box center [81, 177] width 7 height 7
click at [81, 176] on input "Select an option" at bounding box center [81, 177] width 7 height 7
click at [52, 219] on button "التالي" at bounding box center [50, 216] width 32 height 15
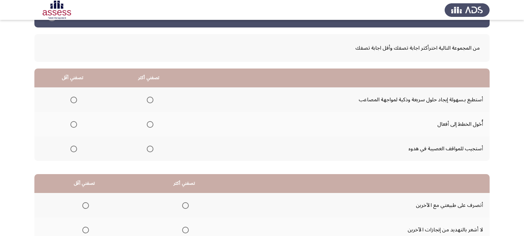
scroll to position [33, 0]
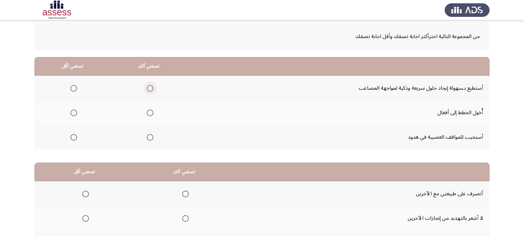
click at [147, 90] on span "Select an option" at bounding box center [150, 88] width 7 height 7
click at [147, 90] on input "Select an option" at bounding box center [150, 88] width 7 height 7
click at [73, 113] on span "Select an option" at bounding box center [73, 113] width 7 height 7
click at [73, 113] on input "Select an option" at bounding box center [73, 113] width 7 height 7
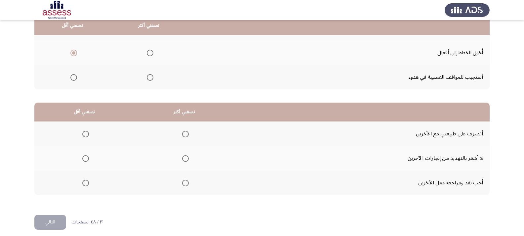
scroll to position [98, 0]
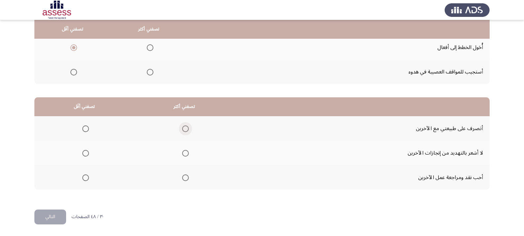
click at [186, 129] on span "Select an option" at bounding box center [185, 128] width 7 height 7
click at [186, 129] on input "Select an option" at bounding box center [185, 128] width 7 height 7
click at [86, 153] on span "Select an option" at bounding box center [86, 153] width 0 height 0
click at [85, 153] on input "Select an option" at bounding box center [85, 153] width 7 height 7
click at [63, 215] on button "التالي" at bounding box center [50, 216] width 32 height 15
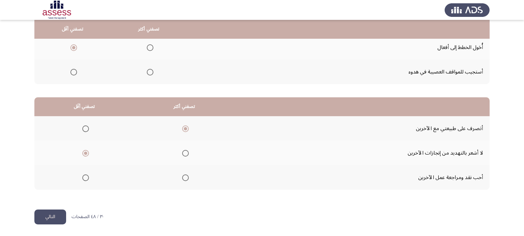
scroll to position [0, 0]
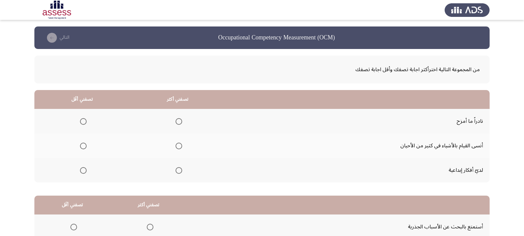
click at [85, 147] on span "Select an option" at bounding box center [83, 146] width 7 height 7
click at [85, 147] on input "Select an option" at bounding box center [83, 146] width 7 height 7
click at [183, 171] on th at bounding box center [178, 170] width 96 height 24
click at [179, 173] on span "Select an option" at bounding box center [179, 170] width 7 height 7
click at [179, 173] on input "Select an option" at bounding box center [179, 170] width 7 height 7
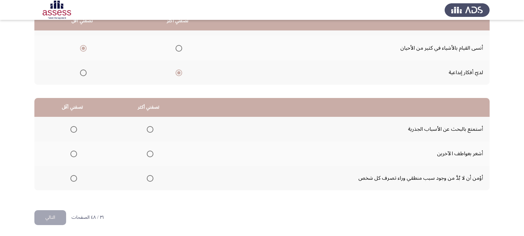
scroll to position [98, 0]
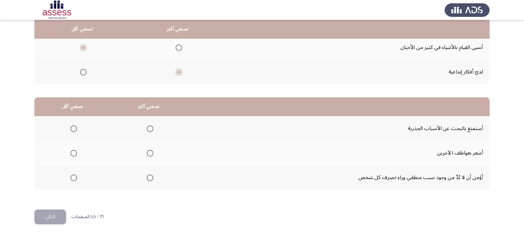
click at [147, 180] on span "Select an option" at bounding box center [150, 177] width 7 height 7
click at [147, 180] on input "Select an option" at bounding box center [150, 177] width 7 height 7
click at [75, 121] on th at bounding box center [72, 128] width 76 height 24
click at [75, 131] on span "Select an option" at bounding box center [73, 128] width 7 height 7
click at [75, 131] on input "Select an option" at bounding box center [73, 128] width 7 height 7
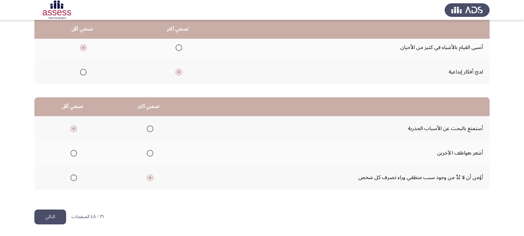
click at [58, 217] on button "التالي" at bounding box center [50, 216] width 32 height 15
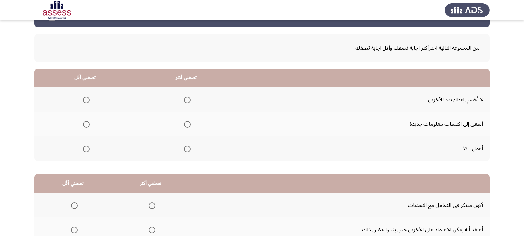
scroll to position [33, 0]
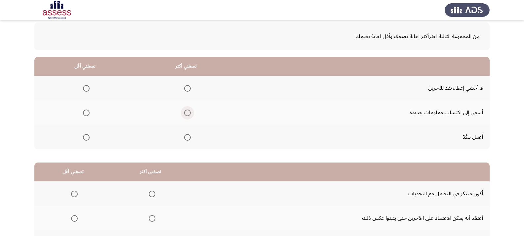
click at [188, 113] on span "Select an option" at bounding box center [187, 113] width 7 height 7
click at [188, 113] on input "Select an option" at bounding box center [187, 113] width 7 height 7
click at [83, 87] on span "Select an option" at bounding box center [86, 88] width 7 height 7
click at [83, 87] on input "Select an option" at bounding box center [86, 88] width 7 height 7
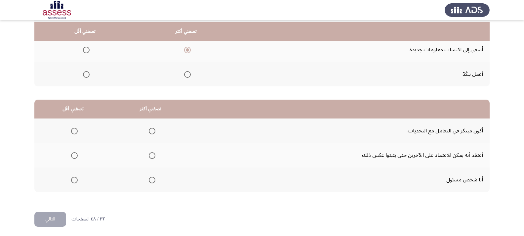
scroll to position [98, 0]
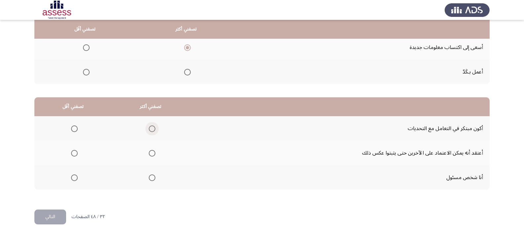
click at [150, 129] on span "Select an option" at bounding box center [152, 128] width 7 height 7
click at [150, 129] on input "Select an option" at bounding box center [152, 128] width 7 height 7
click at [74, 150] on span "Select an option" at bounding box center [74, 153] width 7 height 7
click at [74, 150] on input "Select an option" at bounding box center [74, 153] width 7 height 7
click at [55, 216] on button "التالي" at bounding box center [50, 216] width 32 height 15
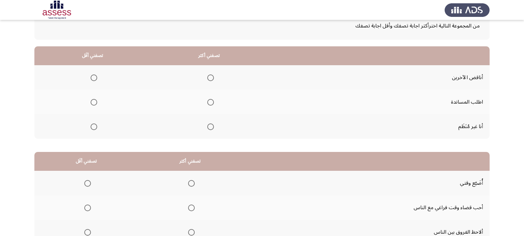
scroll to position [32, 0]
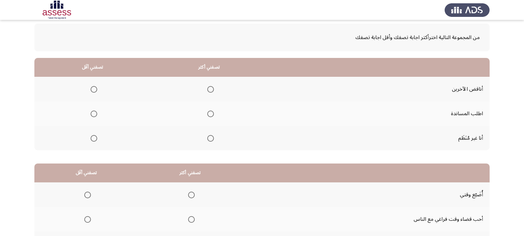
click at [97, 135] on span "Select an option" at bounding box center [94, 138] width 7 height 7
click at [97, 135] on input "Select an option" at bounding box center [94, 138] width 7 height 7
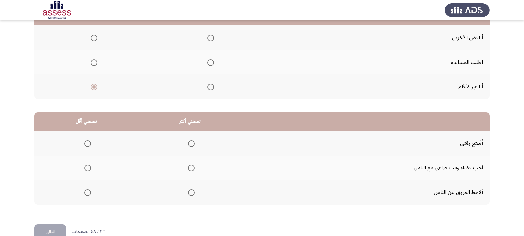
scroll to position [98, 0]
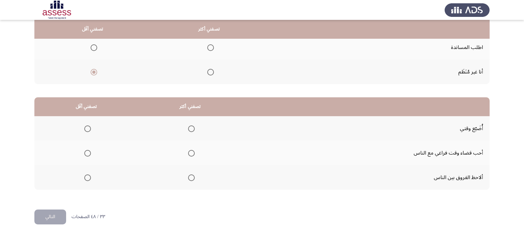
click at [193, 130] on span "Select an option" at bounding box center [191, 128] width 7 height 7
click at [193, 130] on input "Select an option" at bounding box center [191, 128] width 7 height 7
click at [86, 130] on span "Select an option" at bounding box center [87, 128] width 7 height 7
click at [86, 130] on input "Select an option" at bounding box center [87, 128] width 7 height 7
click at [189, 153] on span "Select an option" at bounding box center [191, 153] width 7 height 7
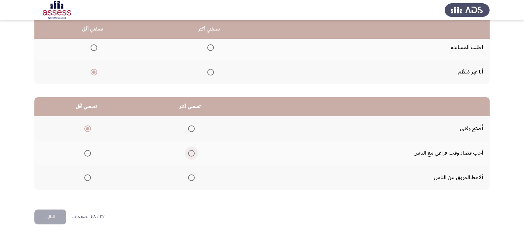
click at [189, 153] on input "Select an option" at bounding box center [191, 153] width 7 height 7
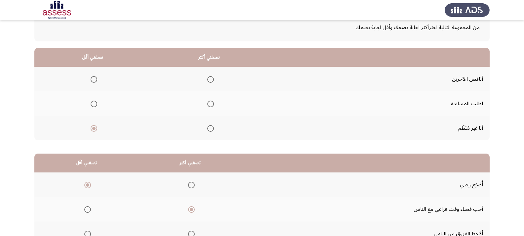
scroll to position [32, 0]
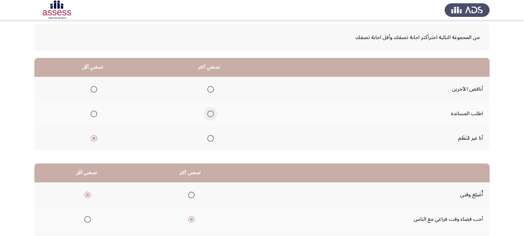
click at [207, 114] on span "Select an option" at bounding box center [210, 114] width 7 height 7
click at [207, 114] on input "Select an option" at bounding box center [210, 114] width 7 height 7
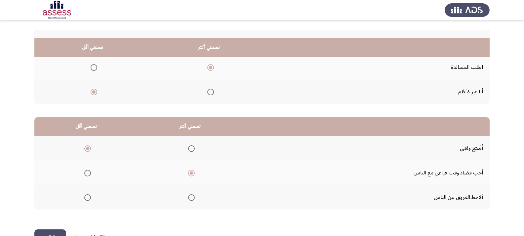
scroll to position [98, 0]
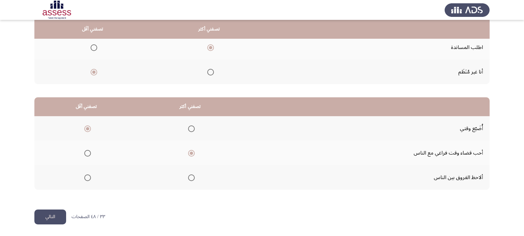
click at [57, 217] on button "التالي" at bounding box center [50, 216] width 32 height 15
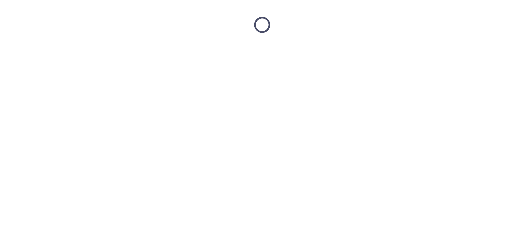
scroll to position [0, 0]
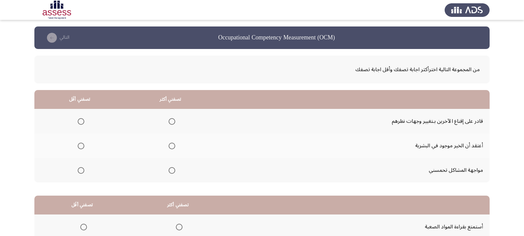
click at [169, 119] on span "Select an option" at bounding box center [172, 121] width 7 height 7
click at [169, 119] on input "Select an option" at bounding box center [172, 121] width 7 height 7
click at [82, 169] on span "Select an option" at bounding box center [81, 170] width 7 height 7
click at [82, 169] on input "Select an option" at bounding box center [81, 170] width 7 height 7
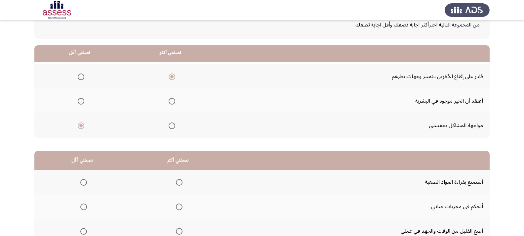
scroll to position [98, 0]
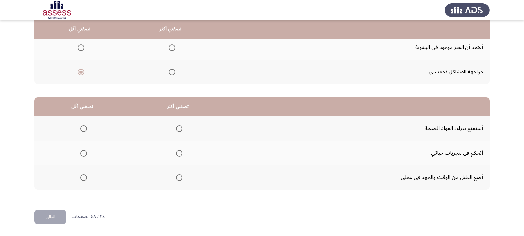
click at [180, 154] on span "Select an option" at bounding box center [179, 153] width 7 height 7
click at [180, 154] on input "Select an option" at bounding box center [179, 153] width 7 height 7
click at [85, 177] on span "Select an option" at bounding box center [83, 177] width 7 height 7
click at [85, 177] on input "Select an option" at bounding box center [83, 177] width 7 height 7
click at [52, 217] on button "التالي" at bounding box center [50, 216] width 32 height 15
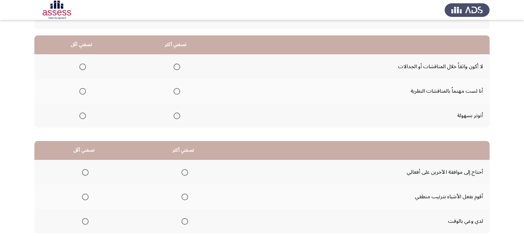
scroll to position [66, 0]
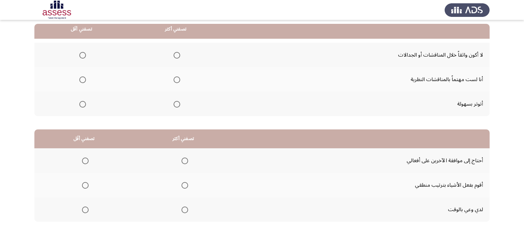
click at [81, 105] on span "Select an option" at bounding box center [82, 104] width 7 height 7
click at [81, 105] on input "Select an option" at bounding box center [82, 104] width 7 height 7
click at [174, 78] on span "Select an option" at bounding box center [177, 79] width 7 height 7
click at [174, 78] on input "Select an option" at bounding box center [177, 79] width 7 height 7
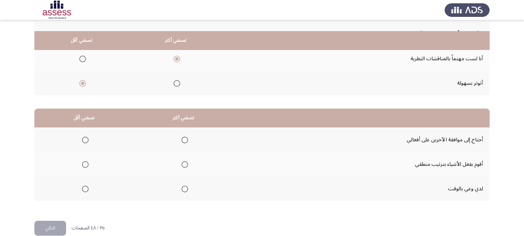
scroll to position [98, 0]
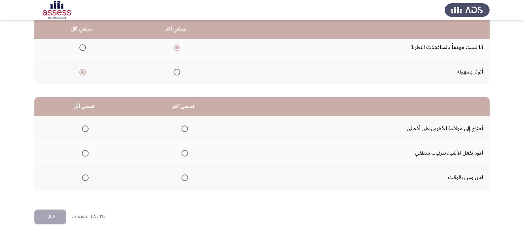
click at [182, 152] on span "Select an option" at bounding box center [185, 153] width 7 height 7
click at [182, 152] on input "Select an option" at bounding box center [185, 153] width 7 height 7
click at [85, 127] on span "Select an option" at bounding box center [85, 128] width 7 height 7
click at [85, 127] on input "Select an option" at bounding box center [85, 128] width 7 height 7
click at [60, 214] on button "التالي" at bounding box center [50, 216] width 32 height 15
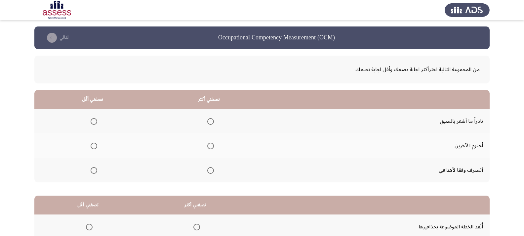
scroll to position [33, 0]
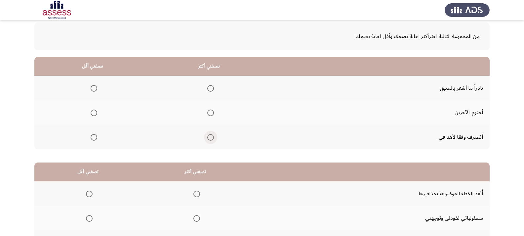
click at [209, 139] on span "Select an option" at bounding box center [210, 137] width 7 height 7
click at [209, 139] on input "Select an option" at bounding box center [210, 137] width 7 height 7
click at [92, 83] on mat-radio-group "Select an option" at bounding box center [92, 87] width 9 height 11
click at [92, 93] on mat-radio-group "Select an option" at bounding box center [92, 87] width 9 height 11
click at [92, 91] on span "Select an option" at bounding box center [94, 88] width 7 height 7
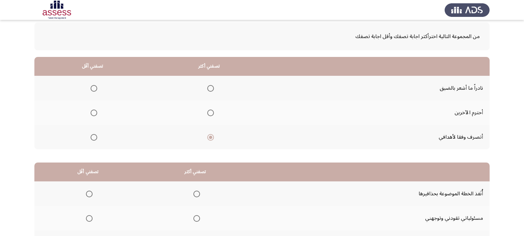
click at [92, 91] on input "Select an option" at bounding box center [94, 88] width 7 height 7
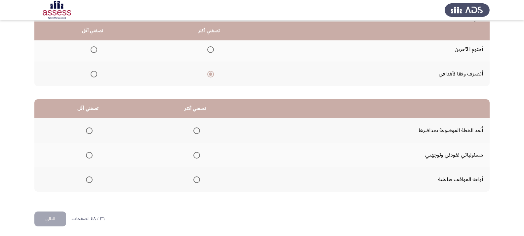
scroll to position [98, 0]
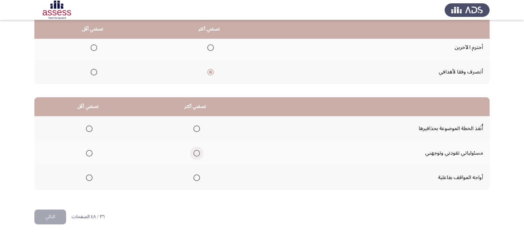
click at [197, 153] on span "Select an option" at bounding box center [197, 153] width 7 height 7
click at [197, 153] on input "Select an option" at bounding box center [197, 153] width 7 height 7
click at [87, 128] on span "Select an option" at bounding box center [89, 128] width 7 height 7
click at [87, 128] on input "Select an option" at bounding box center [89, 128] width 7 height 7
click at [56, 210] on button "التالي" at bounding box center [50, 216] width 32 height 15
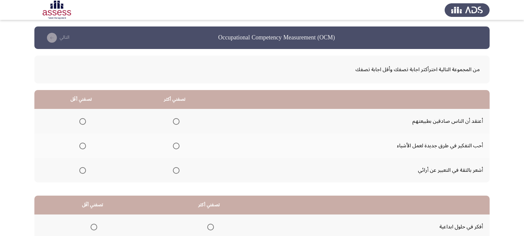
scroll to position [33, 0]
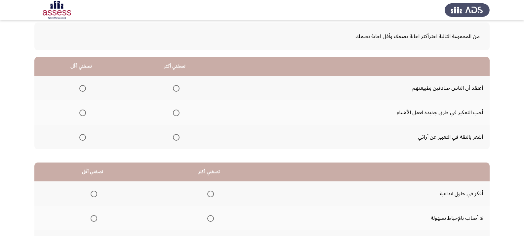
click at [83, 89] on span "Select an option" at bounding box center [82, 88] width 7 height 7
click at [83, 89] on input "Select an option" at bounding box center [82, 88] width 7 height 7
click at [173, 113] on span "Select an option" at bounding box center [176, 113] width 7 height 7
click at [173, 113] on input "Select an option" at bounding box center [176, 113] width 7 height 7
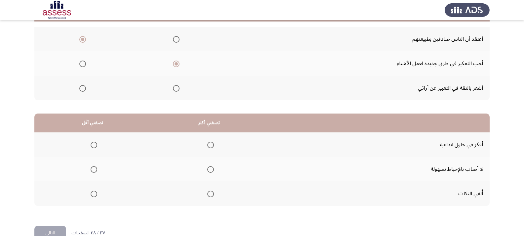
scroll to position [98, 0]
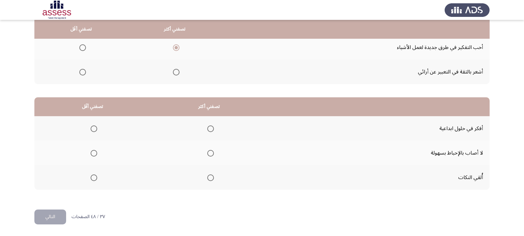
click at [209, 130] on span "Select an option" at bounding box center [210, 128] width 7 height 7
click at [209, 130] on input "Select an option" at bounding box center [210, 128] width 7 height 7
click at [93, 152] on span "Select an option" at bounding box center [94, 153] width 7 height 7
click at [93, 152] on input "Select an option" at bounding box center [94, 153] width 7 height 7
click at [55, 214] on button "التالي" at bounding box center [50, 216] width 32 height 15
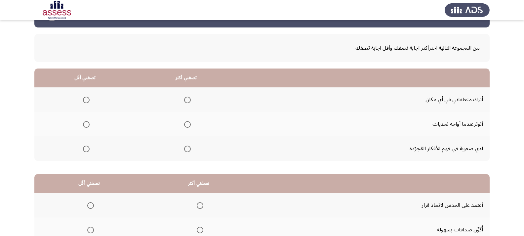
scroll to position [33, 0]
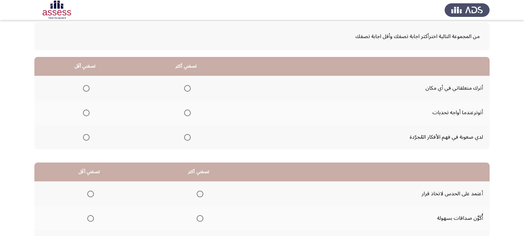
click at [84, 88] on span "Select an option" at bounding box center [86, 88] width 7 height 7
click at [84, 88] on input "Select an option" at bounding box center [86, 88] width 7 height 7
click at [188, 139] on span "Select an option" at bounding box center [187, 137] width 7 height 7
click at [188, 139] on input "Select an option" at bounding box center [187, 137] width 7 height 7
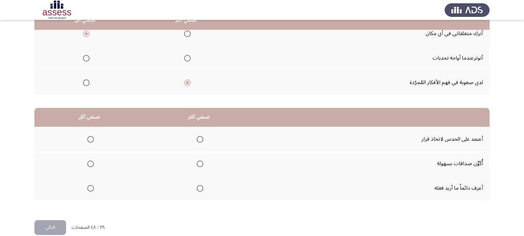
scroll to position [98, 0]
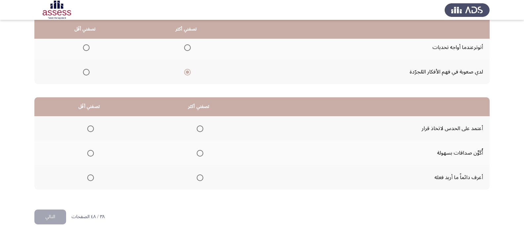
click at [199, 180] on span "Select an option" at bounding box center [200, 177] width 7 height 7
click at [199, 180] on input "Select an option" at bounding box center [200, 177] width 7 height 7
click at [89, 152] on span "Select an option" at bounding box center [90, 153] width 7 height 7
click at [89, 152] on input "Select an option" at bounding box center [90, 153] width 7 height 7
click at [90, 128] on span "Select an option" at bounding box center [90, 128] width 7 height 7
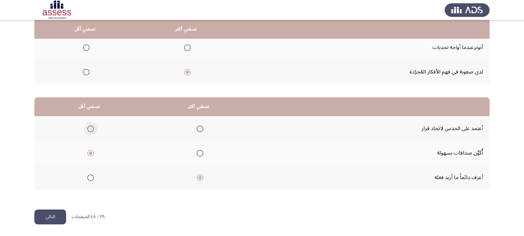
click at [90, 128] on input "Select an option" at bounding box center [90, 128] width 7 height 7
click at [60, 213] on button "التالي" at bounding box center [50, 216] width 32 height 15
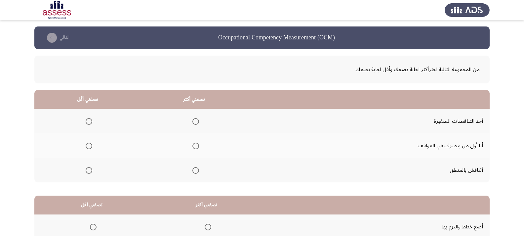
click at [195, 171] on span "Select an option" at bounding box center [196, 170] width 7 height 7
click at [195, 171] on input "Select an option" at bounding box center [196, 170] width 7 height 7
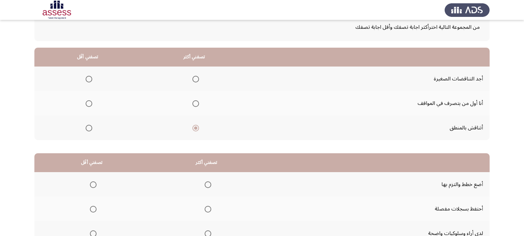
scroll to position [32, 0]
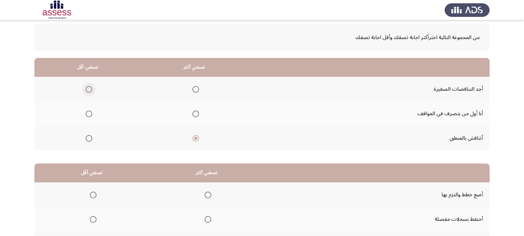
click at [89, 87] on span "Select an option" at bounding box center [89, 89] width 7 height 7
click at [89, 87] on input "Select an option" at bounding box center [89, 89] width 7 height 7
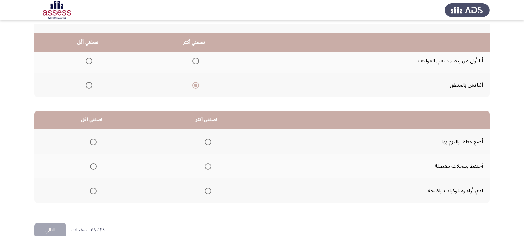
scroll to position [98, 0]
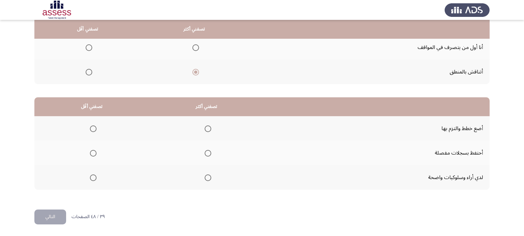
click at [208, 177] on span "Select an option" at bounding box center [208, 177] width 7 height 7
click at [208, 177] on input "Select an option" at bounding box center [208, 177] width 7 height 7
click at [92, 155] on span "Select an option" at bounding box center [93, 153] width 7 height 7
click at [92, 155] on input "Select an option" at bounding box center [93, 153] width 7 height 7
click at [58, 215] on button "التالي" at bounding box center [50, 216] width 32 height 15
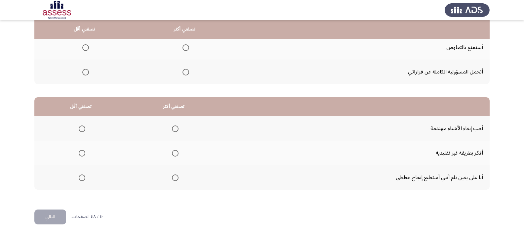
click at [176, 176] on span "Select an option" at bounding box center [175, 177] width 7 height 7
click at [176, 176] on input "Select an option" at bounding box center [175, 177] width 7 height 7
click at [82, 153] on span "Select an option" at bounding box center [82, 153] width 7 height 7
click at [82, 153] on input "Select an option" at bounding box center [82, 153] width 7 height 7
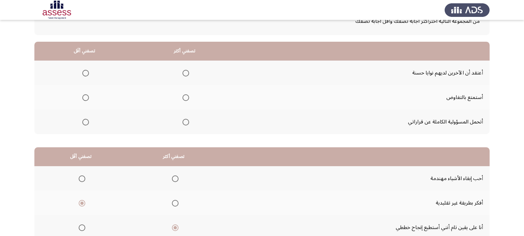
scroll to position [32, 0]
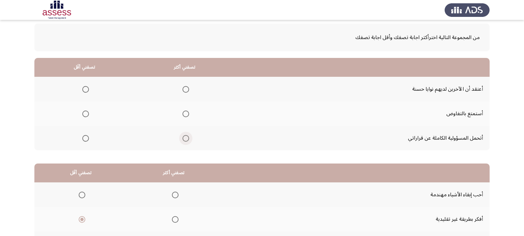
click at [186, 136] on span "Select an option" at bounding box center [186, 138] width 7 height 7
click at [186, 136] on input "Select an option" at bounding box center [186, 138] width 7 height 7
click at [87, 89] on span "Select an option" at bounding box center [85, 89] width 7 height 7
click at [87, 89] on input "Select an option" at bounding box center [85, 89] width 7 height 7
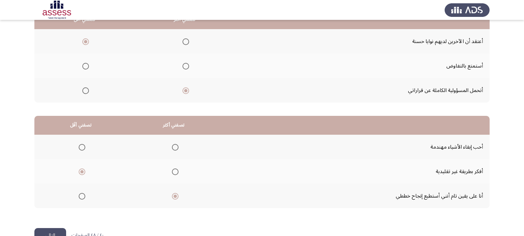
scroll to position [98, 0]
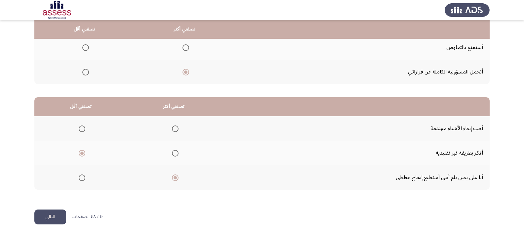
click at [50, 223] on button "التالي" at bounding box center [50, 216] width 32 height 15
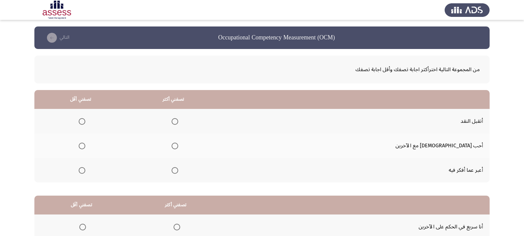
click at [178, 169] on span "Select an option" at bounding box center [175, 170] width 7 height 7
click at [178, 169] on input "Select an option" at bounding box center [175, 170] width 7 height 7
click at [85, 148] on span "Select an option" at bounding box center [82, 146] width 7 height 7
click at [85, 148] on input "Select an option" at bounding box center [82, 146] width 7 height 7
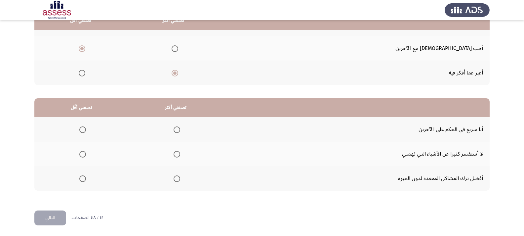
scroll to position [98, 0]
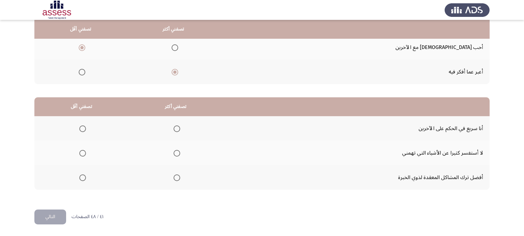
click at [178, 153] on span "Select an option" at bounding box center [177, 153] width 7 height 7
click at [178, 153] on input "Select an option" at bounding box center [177, 153] width 7 height 7
click at [84, 128] on span "Select an option" at bounding box center [82, 128] width 7 height 7
click at [84, 128] on input "Select an option" at bounding box center [82, 128] width 7 height 7
click at [83, 177] on span "Select an option" at bounding box center [82, 177] width 7 height 7
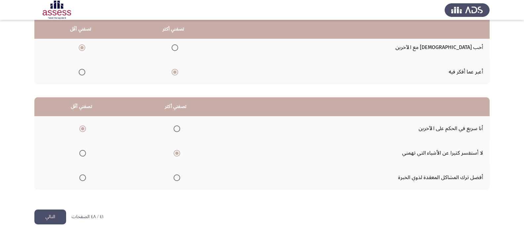
click at [83, 177] on input "Select an option" at bounding box center [82, 177] width 7 height 7
click at [58, 215] on button "التالي" at bounding box center [50, 216] width 32 height 15
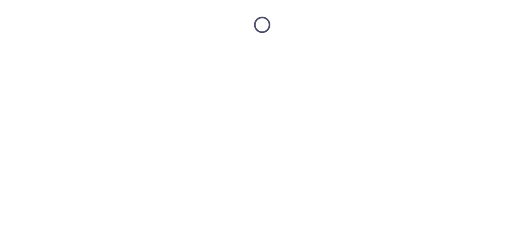
scroll to position [0, 0]
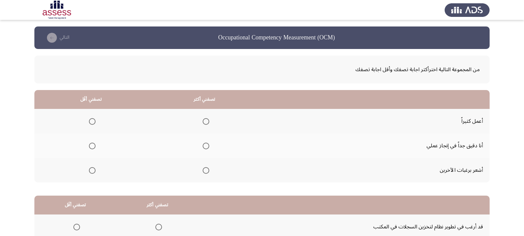
click at [206, 146] on span "Select an option" at bounding box center [206, 146] width 7 height 7
click at [206, 146] on input "Select an option" at bounding box center [206, 146] width 7 height 7
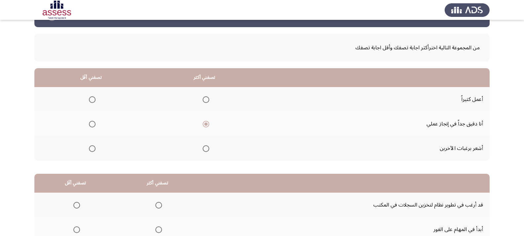
scroll to position [33, 0]
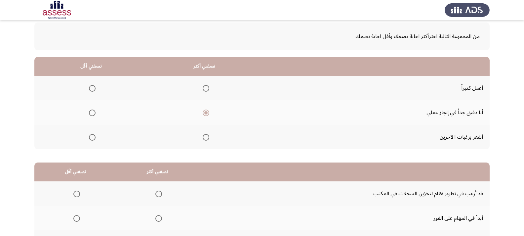
click at [92, 137] on span "Select an option" at bounding box center [92, 137] width 0 height 0
click at [92, 137] on input "Select an option" at bounding box center [92, 137] width 7 height 7
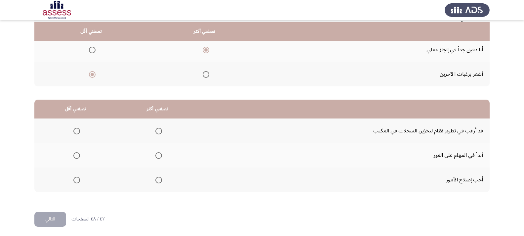
scroll to position [98, 0]
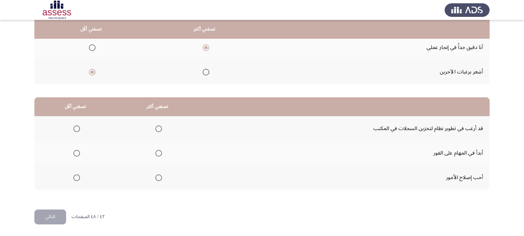
click at [70, 120] on th at bounding box center [75, 128] width 82 height 24
click at [73, 128] on span "Select an option" at bounding box center [76, 128] width 7 height 7
click at [73, 128] on input "Select an option" at bounding box center [76, 128] width 7 height 7
click at [158, 150] on span "Select an option" at bounding box center [159, 153] width 7 height 7
click at [158, 150] on input "Select an option" at bounding box center [159, 153] width 7 height 7
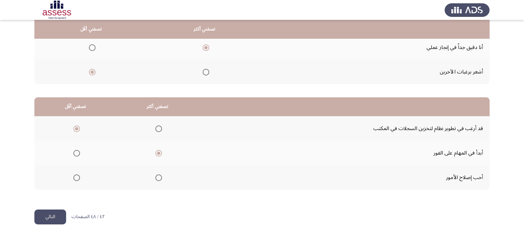
click at [54, 215] on button "التالي" at bounding box center [50, 216] width 32 height 15
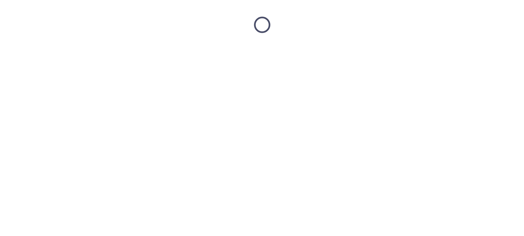
scroll to position [0, 0]
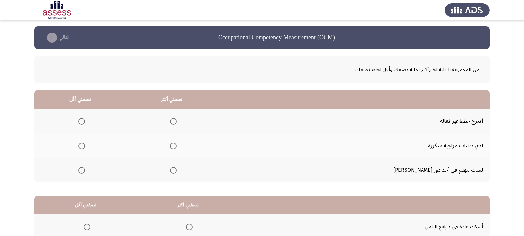
click at [85, 120] on span "Select an option" at bounding box center [81, 121] width 7 height 7
click at [85, 120] on input "Select an option" at bounding box center [81, 121] width 7 height 7
click at [177, 172] on span "Select an option" at bounding box center [173, 170] width 7 height 7
click at [177, 172] on input "Select an option" at bounding box center [173, 170] width 7 height 7
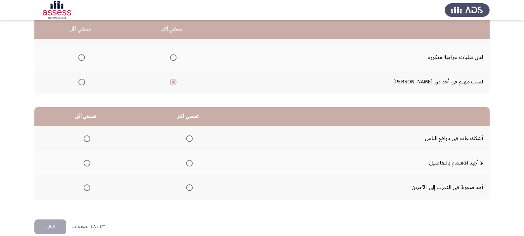
scroll to position [98, 0]
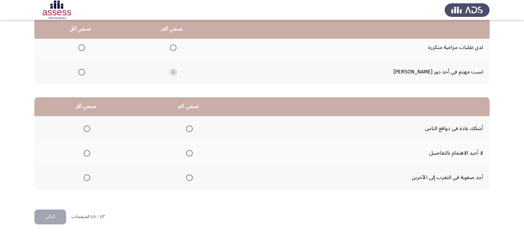
click at [187, 178] on span "Select an option" at bounding box center [189, 177] width 7 height 7
click at [187, 178] on input "Select an option" at bounding box center [189, 177] width 7 height 7
click at [87, 153] on span "Select an option" at bounding box center [87, 153] width 0 height 0
click at [87, 153] on input "Select an option" at bounding box center [87, 153] width 7 height 7
click at [57, 218] on button "التالي" at bounding box center [50, 216] width 32 height 15
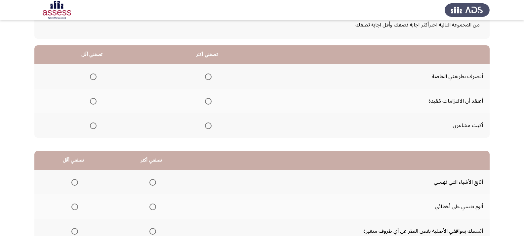
scroll to position [33, 0]
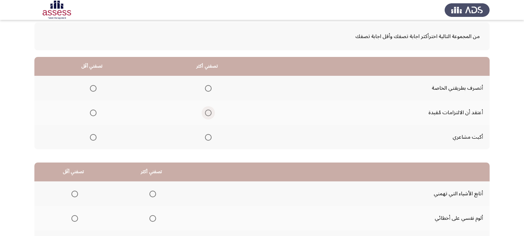
click at [211, 113] on span "Select an option" at bounding box center [208, 113] width 7 height 7
click at [211, 113] on input "Select an option" at bounding box center [208, 113] width 7 height 7
click at [93, 137] on span "Select an option" at bounding box center [93, 137] width 0 height 0
click at [93, 137] on input "Select an option" at bounding box center [93, 137] width 7 height 7
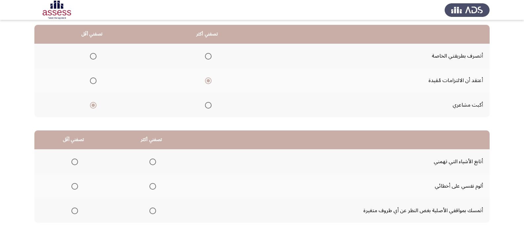
scroll to position [32, 0]
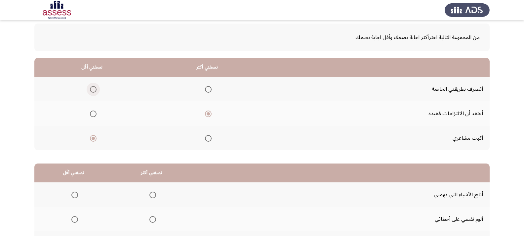
click at [94, 90] on span "Select an option" at bounding box center [93, 89] width 7 height 7
click at [94, 90] on input "Select an option" at bounding box center [93, 89] width 7 height 7
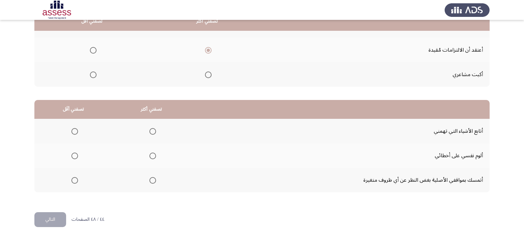
scroll to position [98, 0]
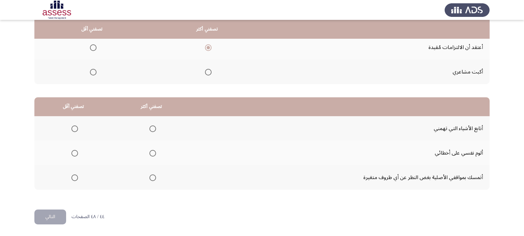
click at [153, 178] on span "Select an option" at bounding box center [153, 178] width 0 height 0
click at [152, 178] on input "Select an option" at bounding box center [153, 177] width 7 height 7
click at [74, 154] on span "Select an option" at bounding box center [74, 153] width 7 height 7
click at [74, 154] on input "Select an option" at bounding box center [74, 153] width 7 height 7
click at [57, 216] on button "التالي" at bounding box center [50, 216] width 32 height 15
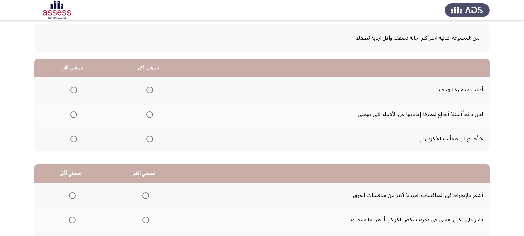
scroll to position [33, 0]
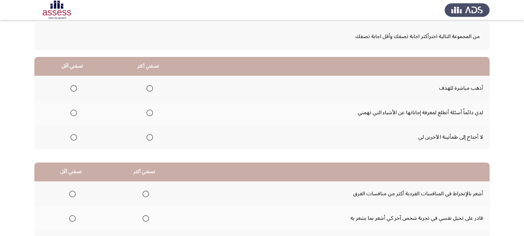
click at [72, 137] on span "Select an option" at bounding box center [73, 137] width 7 height 7
click at [72, 137] on input "Select an option" at bounding box center [73, 137] width 7 height 7
click at [150, 113] on span "Select an option" at bounding box center [150, 113] width 7 height 7
click at [150, 113] on input "Select an option" at bounding box center [150, 113] width 7 height 7
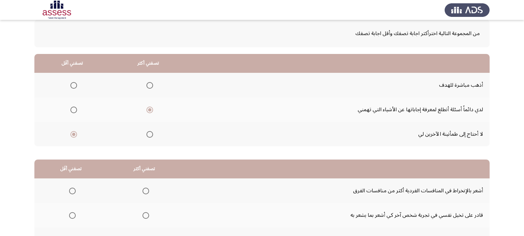
scroll to position [32, 0]
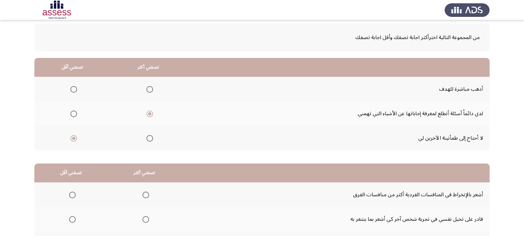
click at [151, 88] on span "Select an option" at bounding box center [150, 89] width 7 height 7
click at [151, 88] on input "Select an option" at bounding box center [150, 89] width 7 height 7
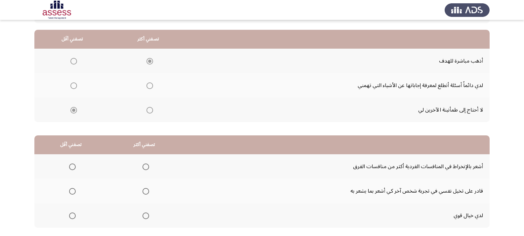
scroll to position [98, 0]
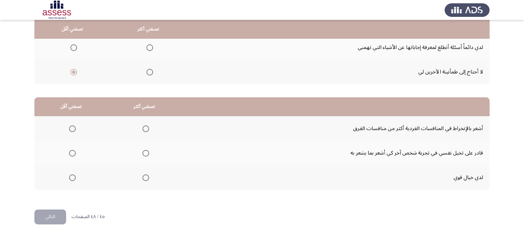
click at [73, 153] on span "Select an option" at bounding box center [72, 153] width 7 height 7
click at [73, 153] on input "Select an option" at bounding box center [72, 153] width 7 height 7
click at [144, 128] on span "Select an option" at bounding box center [146, 128] width 7 height 7
click at [144, 128] on input "Select an option" at bounding box center [146, 128] width 7 height 7
click at [147, 178] on span "Select an option" at bounding box center [146, 177] width 7 height 7
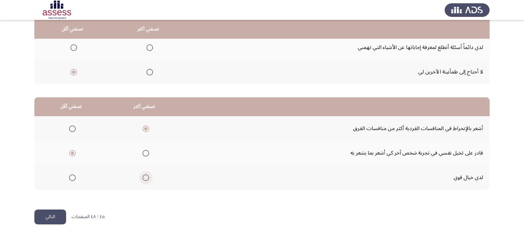
click at [147, 178] on input "Select an option" at bounding box center [146, 177] width 7 height 7
click at [49, 219] on button "التالي" at bounding box center [50, 216] width 32 height 15
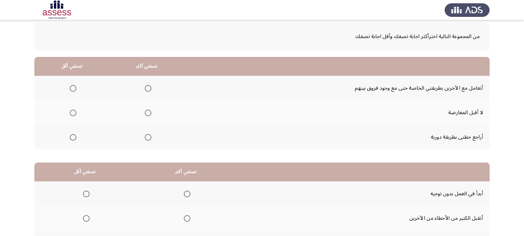
scroll to position [66, 0]
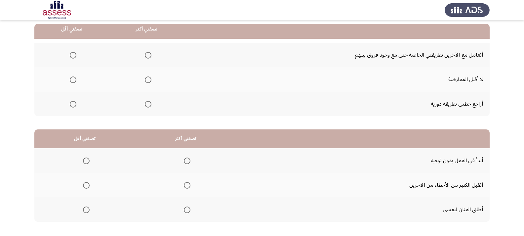
click at [146, 106] on span "Select an option" at bounding box center [148, 104] width 7 height 7
click at [146, 106] on input "Select an option" at bounding box center [148, 104] width 7 height 7
click at [72, 80] on span "Select an option" at bounding box center [73, 79] width 7 height 7
click at [72, 80] on input "Select an option" at bounding box center [73, 79] width 7 height 7
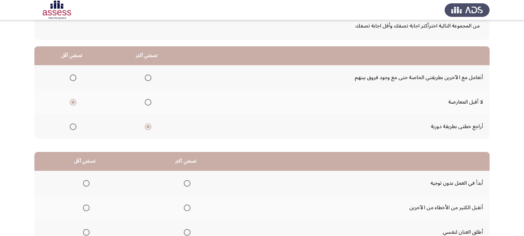
scroll to position [33, 0]
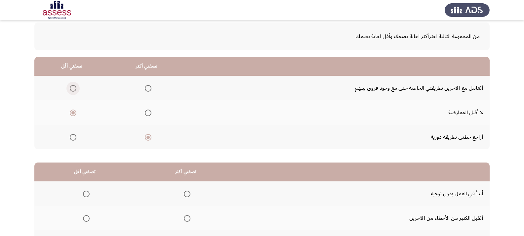
click at [75, 87] on span "Select an option" at bounding box center [73, 88] width 7 height 7
click at [75, 87] on input "Select an option" at bounding box center [73, 88] width 7 height 7
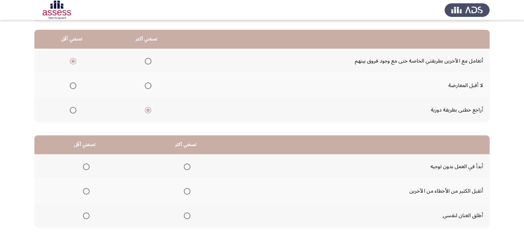
scroll to position [98, 0]
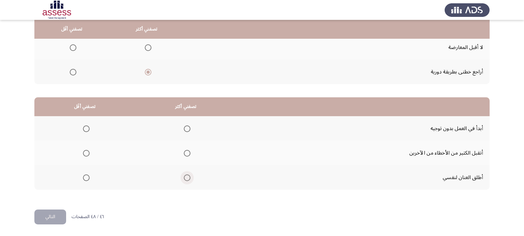
click at [186, 180] on span "Select an option" at bounding box center [187, 177] width 7 height 7
click at [186, 180] on input "Select an option" at bounding box center [187, 177] width 7 height 7
click at [86, 152] on span "Select an option" at bounding box center [86, 153] width 7 height 7
click at [86, 152] on input "Select an option" at bounding box center [86, 153] width 7 height 7
click at [53, 213] on button "التالي" at bounding box center [50, 216] width 32 height 15
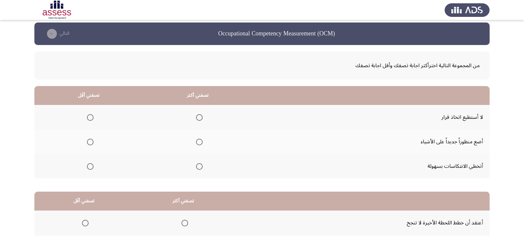
scroll to position [0, 0]
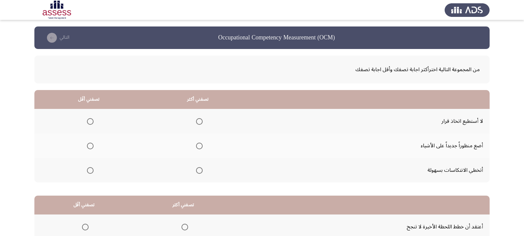
click at [87, 120] on span "Select an option" at bounding box center [90, 121] width 7 height 7
click at [87, 120] on input "Select an option" at bounding box center [90, 121] width 7 height 7
click at [196, 169] on span "Select an option" at bounding box center [199, 170] width 7 height 7
click at [196, 169] on input "Select an option" at bounding box center [199, 170] width 7 height 7
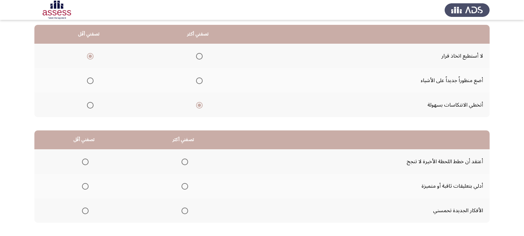
scroll to position [98, 0]
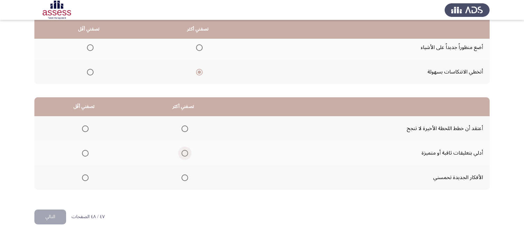
click at [184, 154] on span "Select an option" at bounding box center [185, 153] width 7 height 7
click at [184, 154] on input "Select an option" at bounding box center [185, 153] width 7 height 7
click at [86, 129] on span "Select an option" at bounding box center [85, 128] width 7 height 7
click at [86, 129] on input "Select an option" at bounding box center [85, 128] width 7 height 7
click at [53, 215] on button "التالي" at bounding box center [50, 216] width 32 height 15
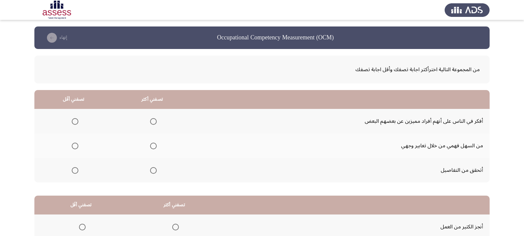
scroll to position [33, 0]
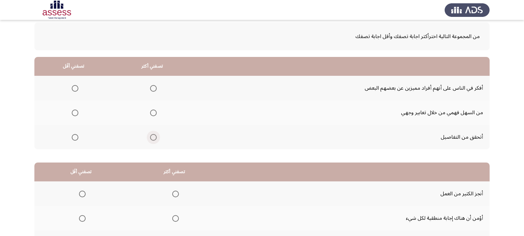
click at [155, 140] on span "Select an option" at bounding box center [153, 137] width 7 height 7
click at [155, 140] on input "Select an option" at bounding box center [153, 137] width 7 height 7
click at [75, 115] on span "Select an option" at bounding box center [75, 113] width 7 height 7
click at [75, 115] on input "Select an option" at bounding box center [75, 113] width 7 height 7
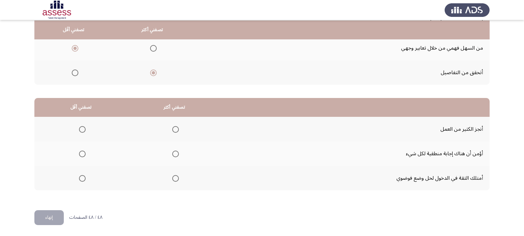
scroll to position [98, 0]
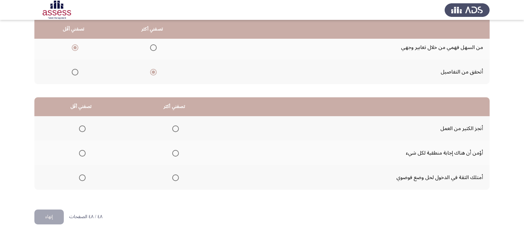
click at [173, 129] on span "Select an option" at bounding box center [175, 128] width 7 height 7
click at [173, 129] on input "Select an option" at bounding box center [175, 128] width 7 height 7
click at [83, 178] on span "Select an option" at bounding box center [82, 177] width 7 height 7
click at [83, 178] on input "Select an option" at bounding box center [82, 177] width 7 height 7
click at [56, 218] on button "إنهاء" at bounding box center [48, 216] width 29 height 15
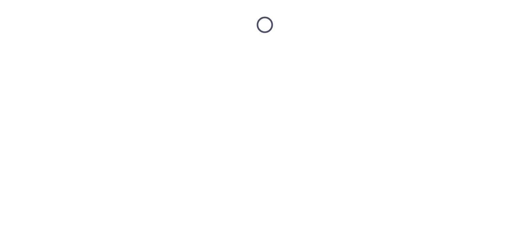
scroll to position [0, 0]
